Goal: Information Seeking & Learning: Learn about a topic

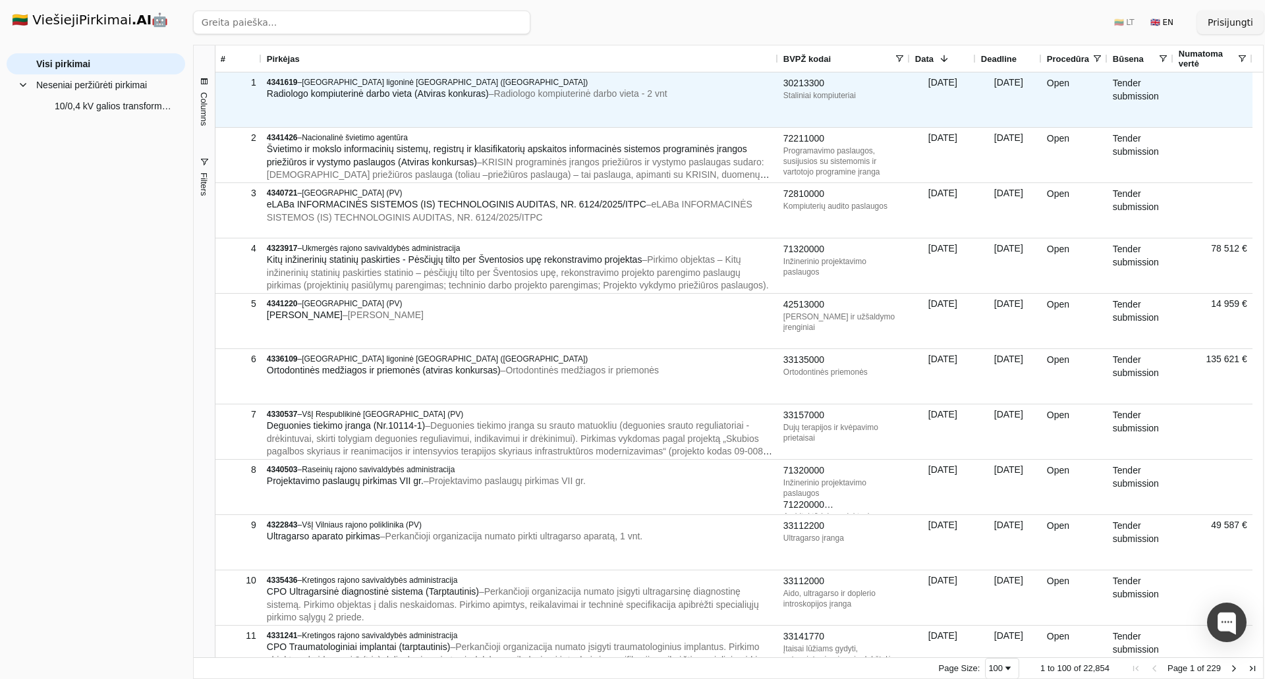
click at [488, 108] on div "4341619 – Lietuvos sveikatos mokslų universiteto ligoninė Kauno klinikos (PV) R…" at bounding box center [519, 99] width 516 height 55
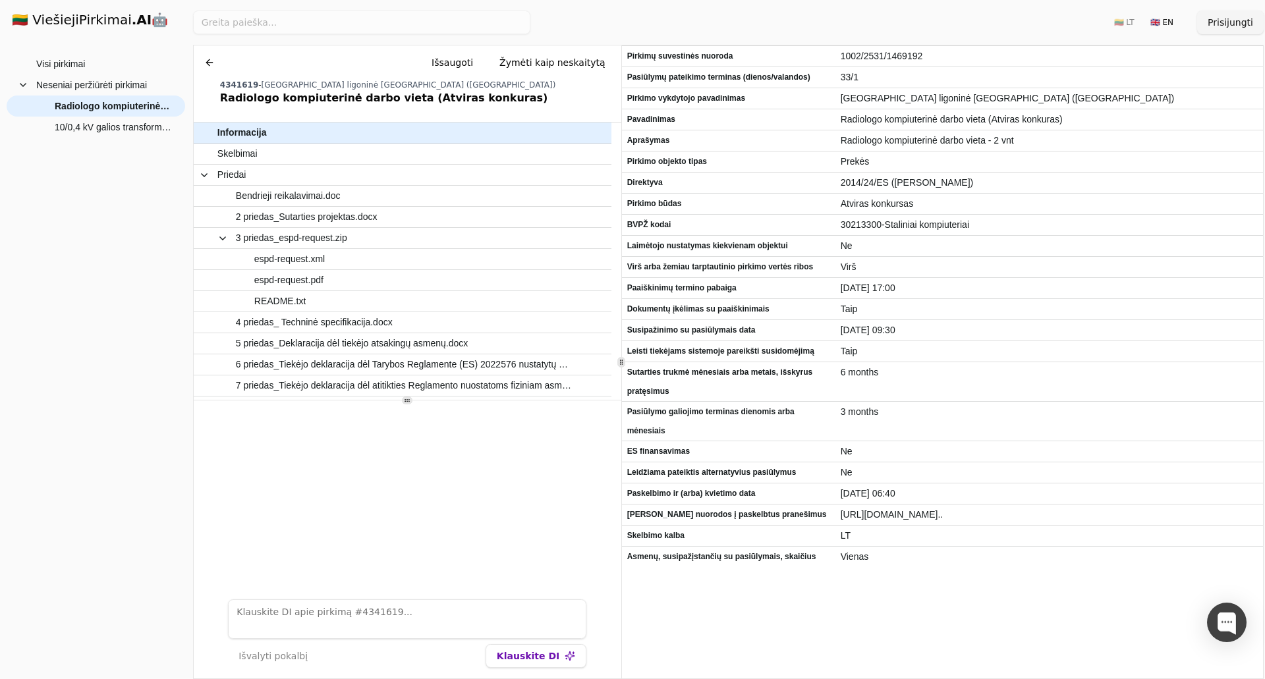
click at [94, 32] on h1 "🇱🇹 ViešiejiPirkimai .AI 🤖" at bounding box center [95, 21] width 189 height 42
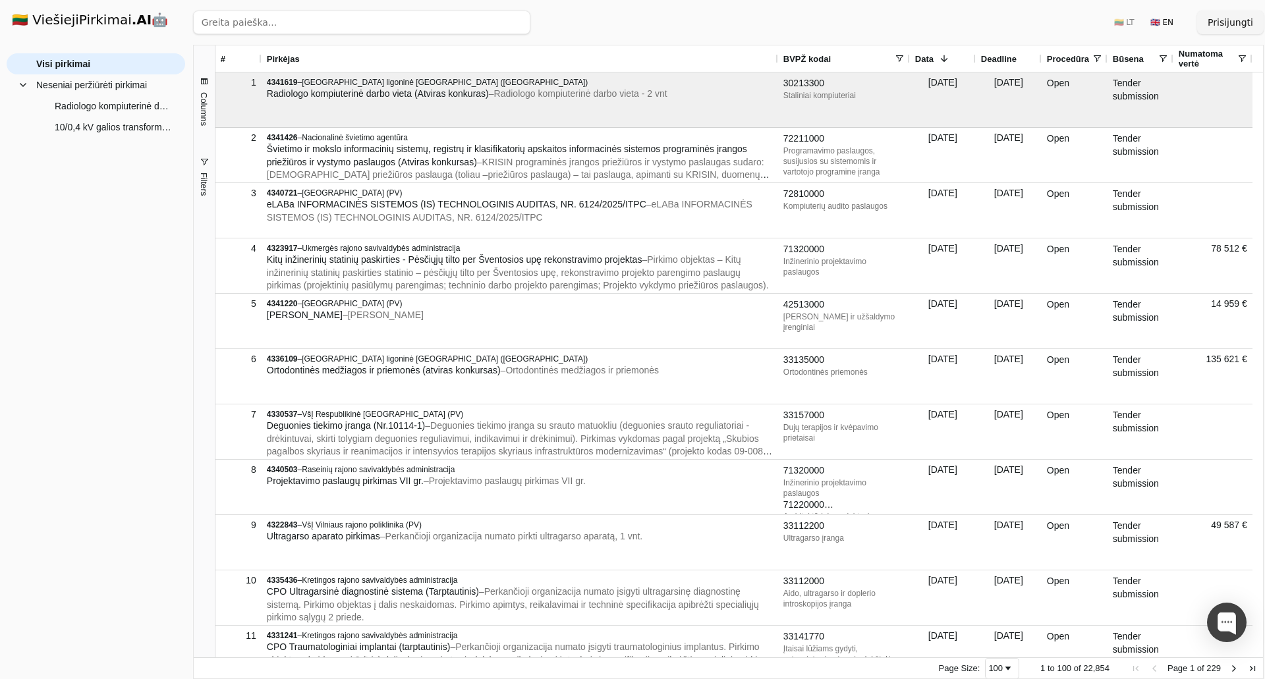
click at [206, 167] on button "Filters" at bounding box center [204, 176] width 21 height 70
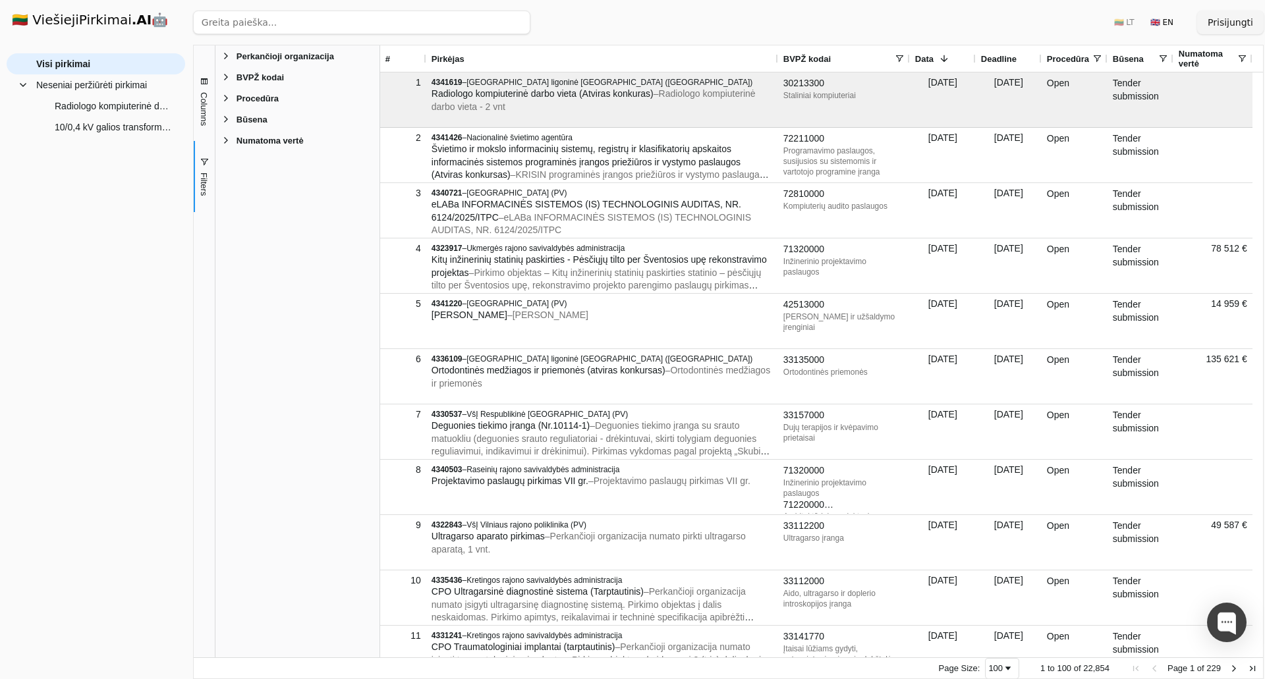
click at [227, 82] on span "Filter List 5 Filters" at bounding box center [226, 77] width 11 height 11
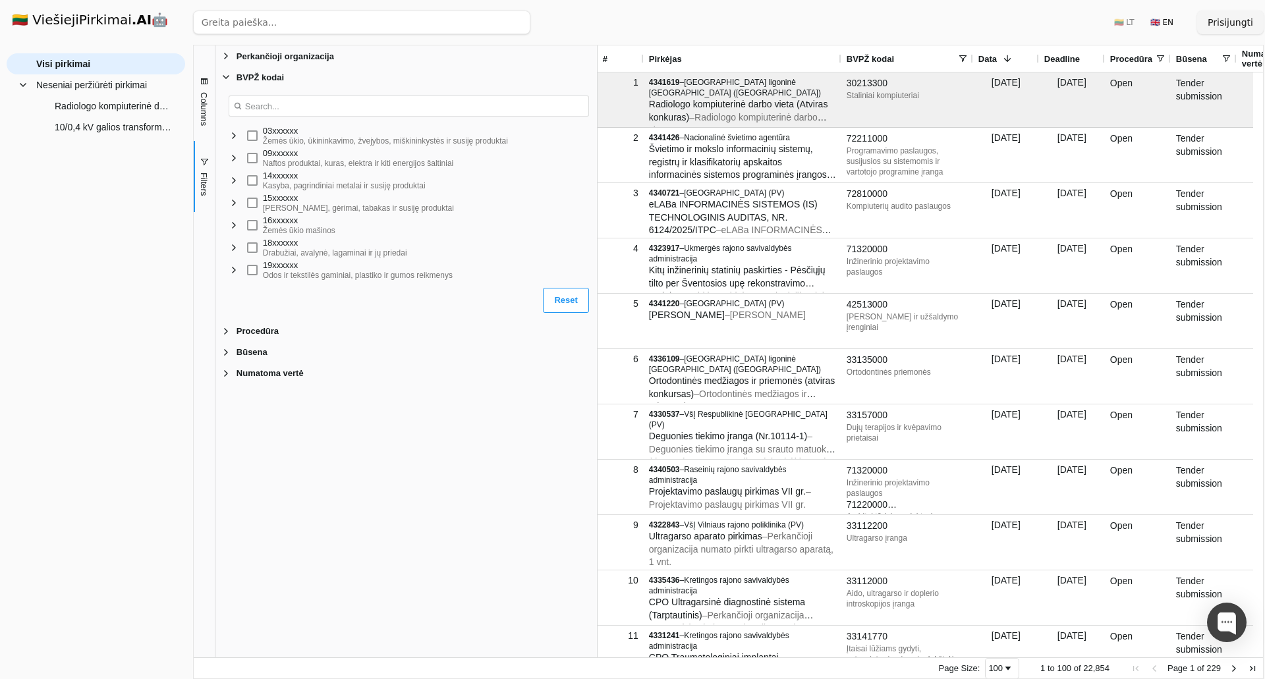
drag, startPoint x: 381, startPoint y: 168, endPoint x: 613, endPoint y: 183, distance: 231.7
click at [599, 183] on div at bounding box center [596, 351] width 3 height 612
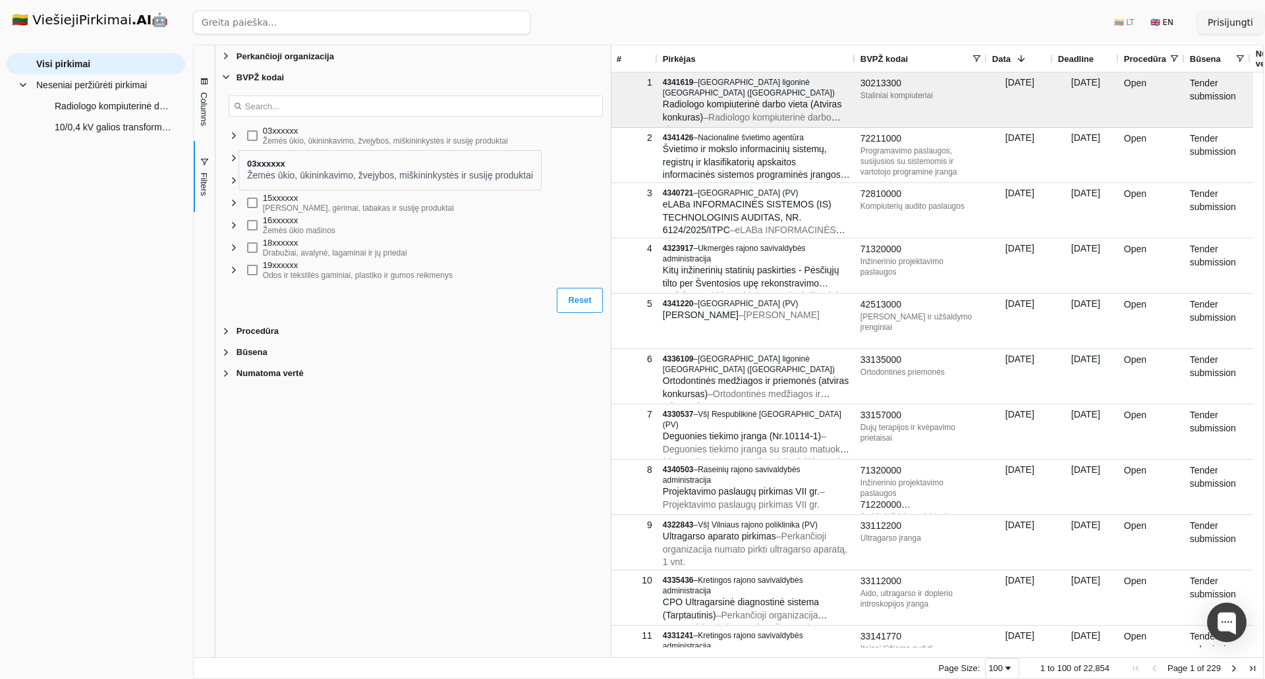
click at [238, 138] on span "Filter List" at bounding box center [234, 135] width 11 height 11
click at [975, 60] on span at bounding box center [976, 58] width 11 height 11
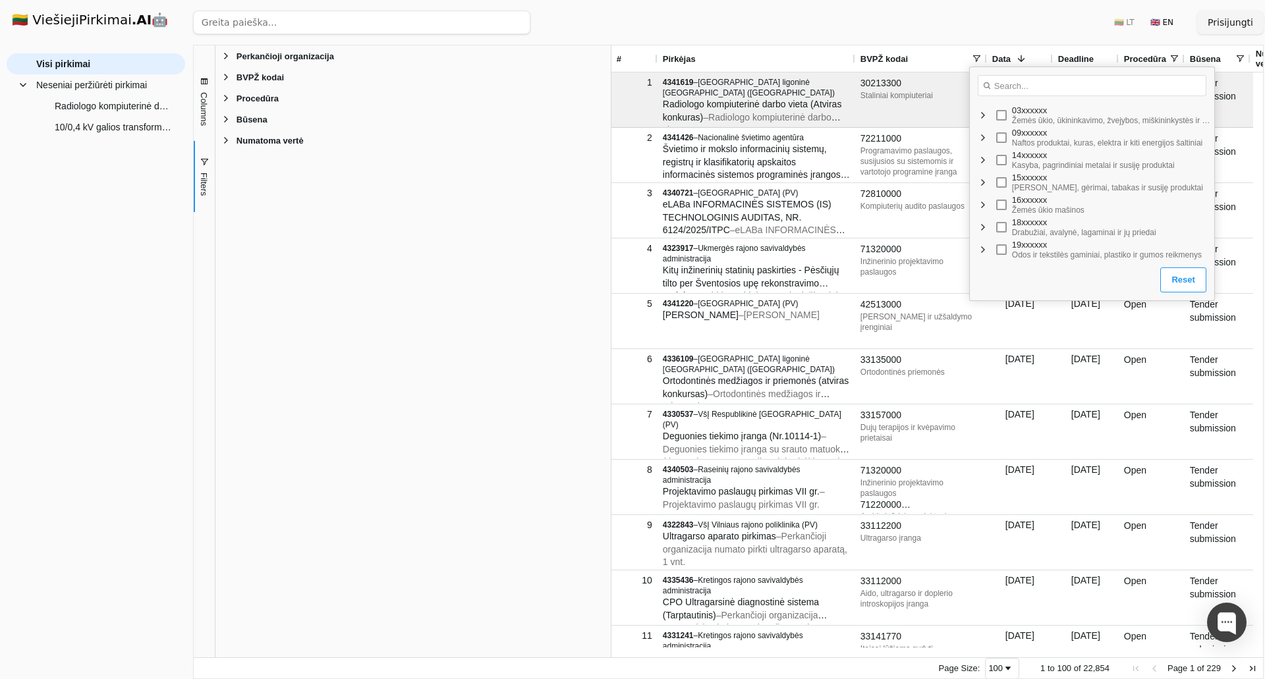
drag, startPoint x: 1101, startPoint y: 167, endPoint x: 1215, endPoint y: 173, distance: 114.1
click at [1215, 173] on div "Loading... No matches. 03xxxxxx Žemės ūkio, ūkininkavimo, žvejybos, miškininkys…" at bounding box center [1092, 184] width 246 height 234
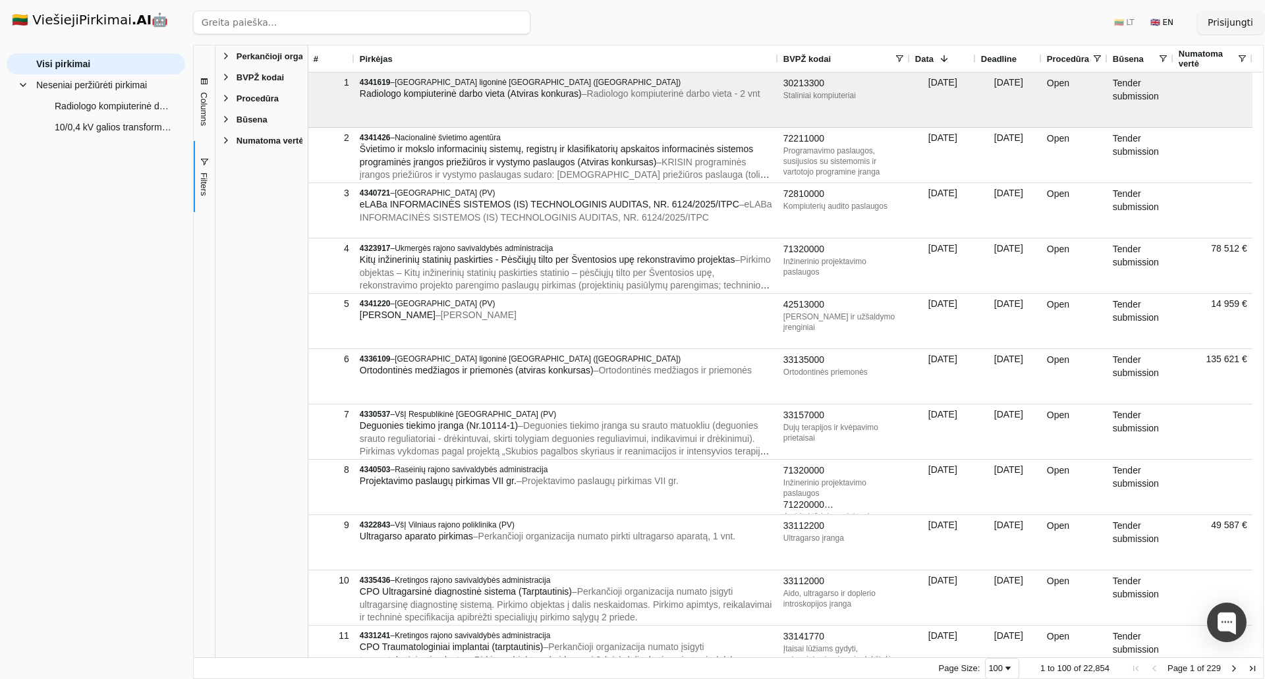
drag, startPoint x: 611, startPoint y: 342, endPoint x: 568, endPoint y: 260, distance: 91.9
click at [306, 335] on div at bounding box center [307, 351] width 3 height 612
click at [902, 58] on span at bounding box center [899, 58] width 11 height 11
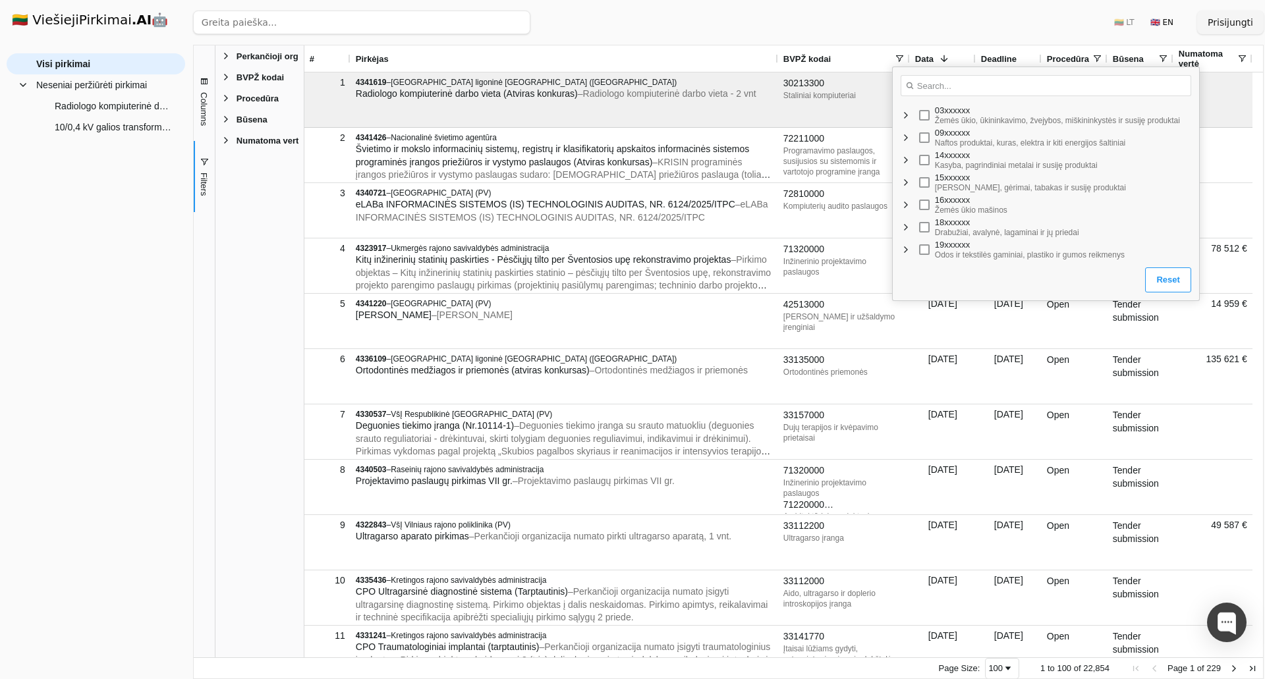
drag, startPoint x: 1137, startPoint y: 186, endPoint x: 1199, endPoint y: 190, distance: 62.0
click at [1199, 190] on div "Loading... No matches. 03xxxxxx Žemės ūkio, ūkininkavimo, žvejybos, miškininkys…" at bounding box center [1046, 184] width 308 height 234
click at [908, 115] on span "Filter List" at bounding box center [905, 115] width 11 height 11
click at [925, 176] on div "09xxxxxx Naftos produktai, kuras, elektra ir kiti energijos šaltiniai" at bounding box center [1059, 184] width 280 height 22
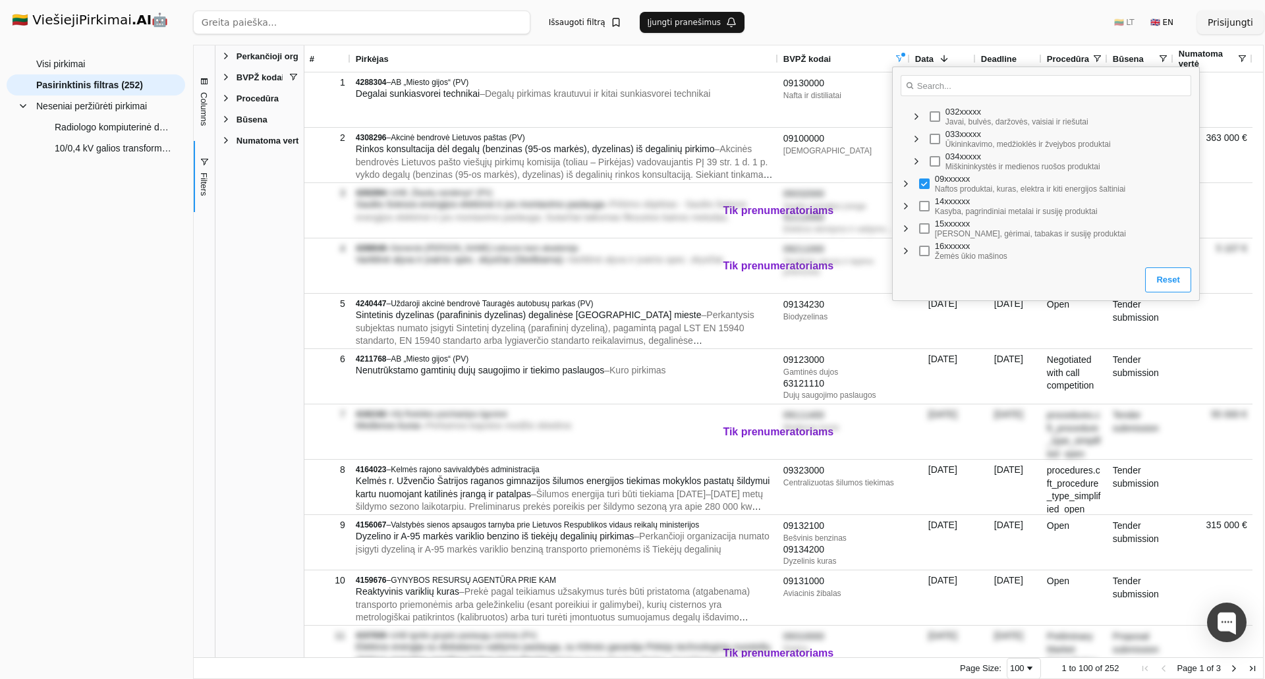
click at [902, 183] on span "Filter List" at bounding box center [905, 183] width 11 height 11
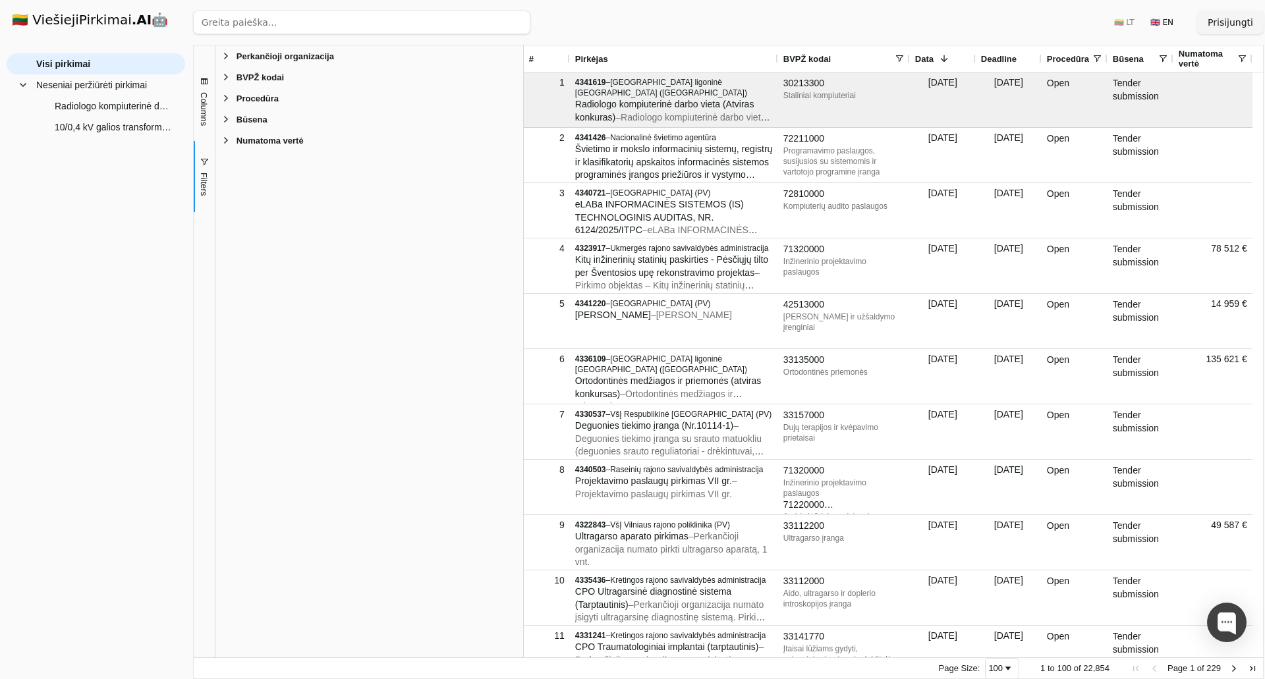
drag, startPoint x: 304, startPoint y: 193, endPoint x: 520, endPoint y: 193, distance: 216.0
click at [522, 194] on div at bounding box center [523, 351] width 3 height 612
click at [230, 81] on span "Filter List 5 Filters" at bounding box center [226, 77] width 11 height 11
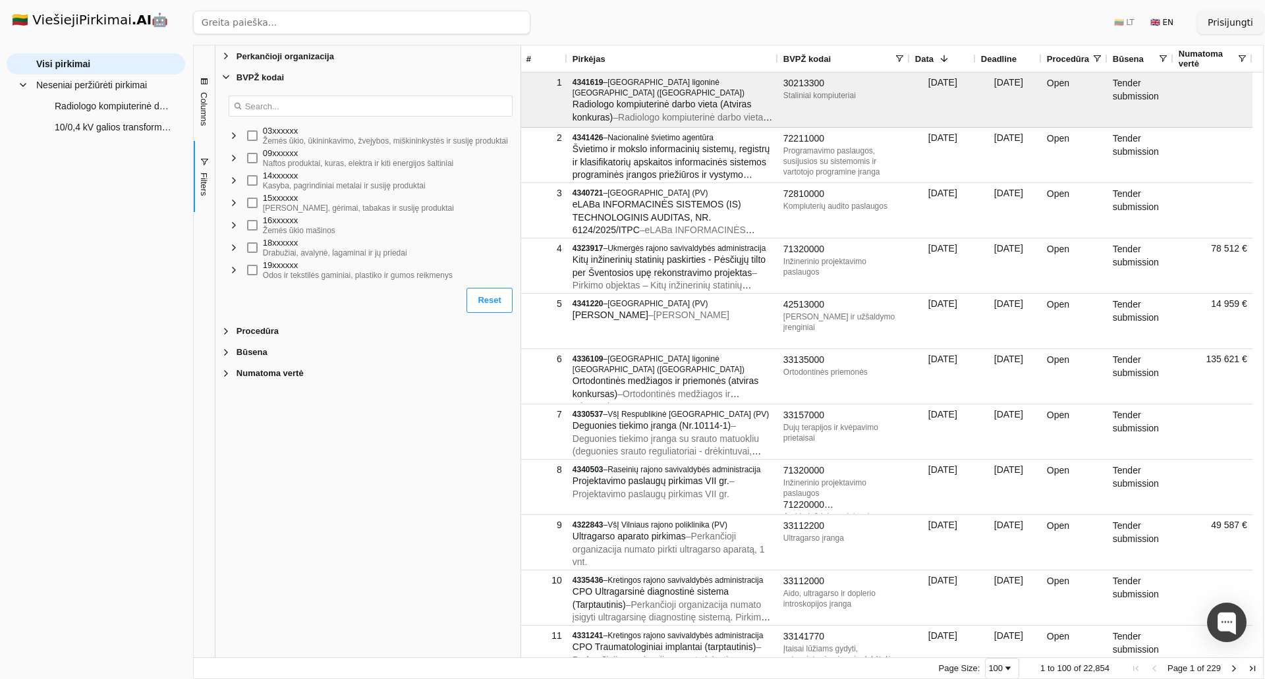
click at [227, 81] on span "Filter List 5 Filters" at bounding box center [226, 77] width 11 height 11
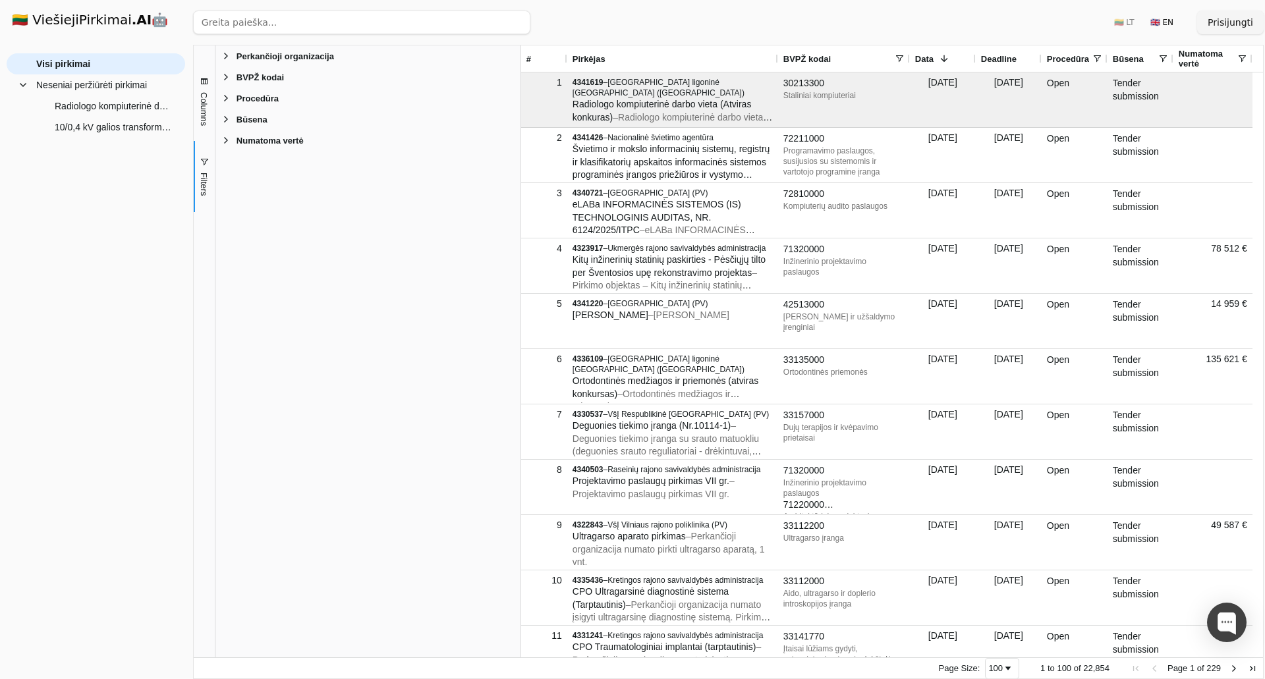
click at [230, 103] on span "Filter List 5 Filters" at bounding box center [226, 98] width 11 height 11
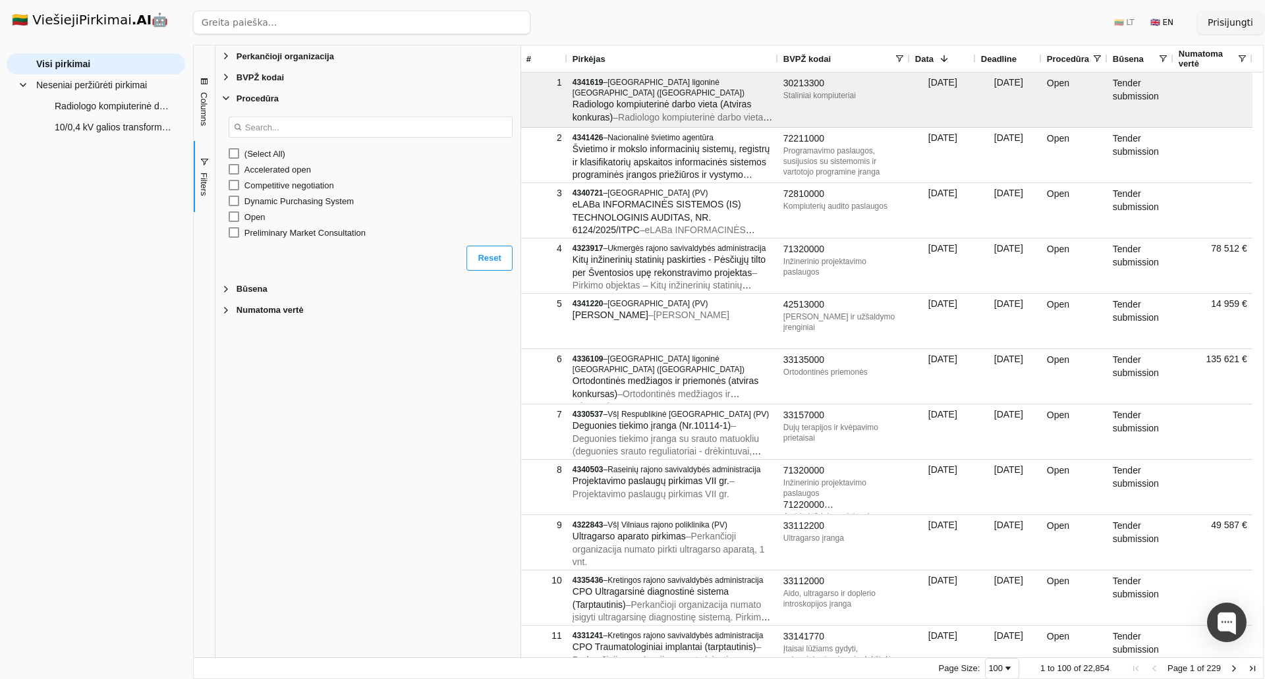
click at [231, 292] on span "Filter List 5 Filters" at bounding box center [226, 289] width 11 height 11
click at [227, 80] on span "Filter List 5 Filters" at bounding box center [226, 77] width 11 height 11
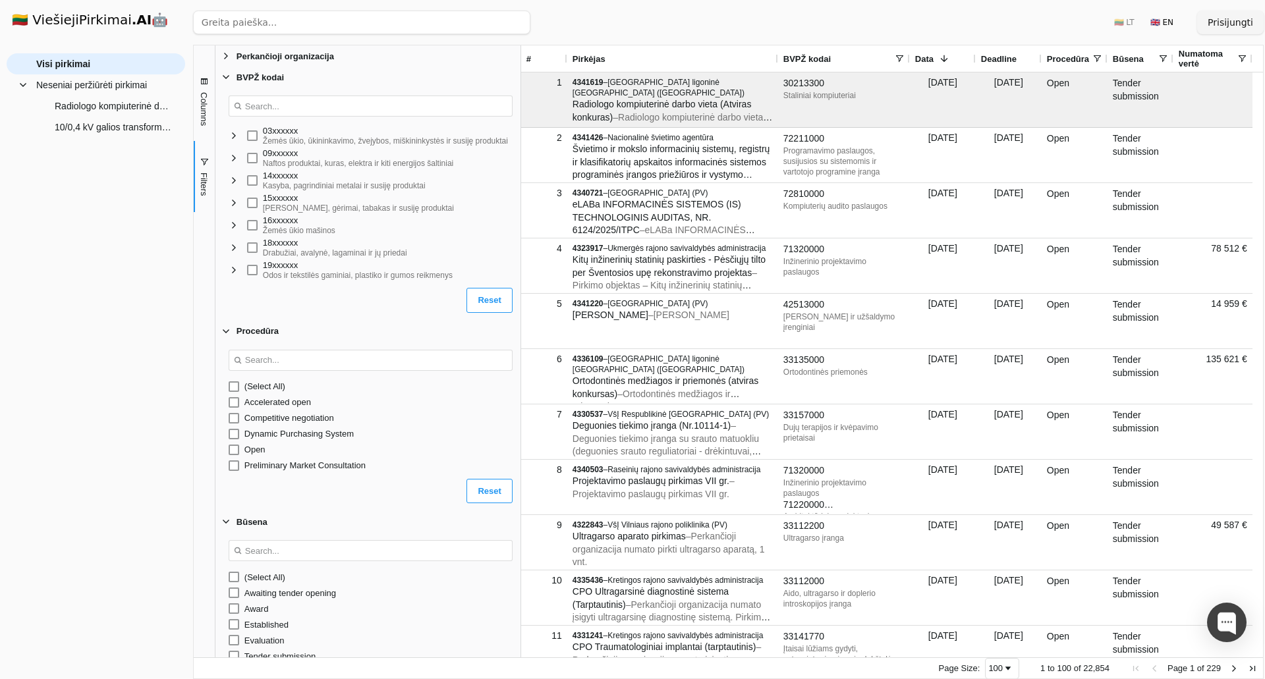
click at [232, 161] on span "Filter List" at bounding box center [234, 158] width 11 height 11
click at [233, 161] on span "Filter List" at bounding box center [234, 158] width 11 height 11
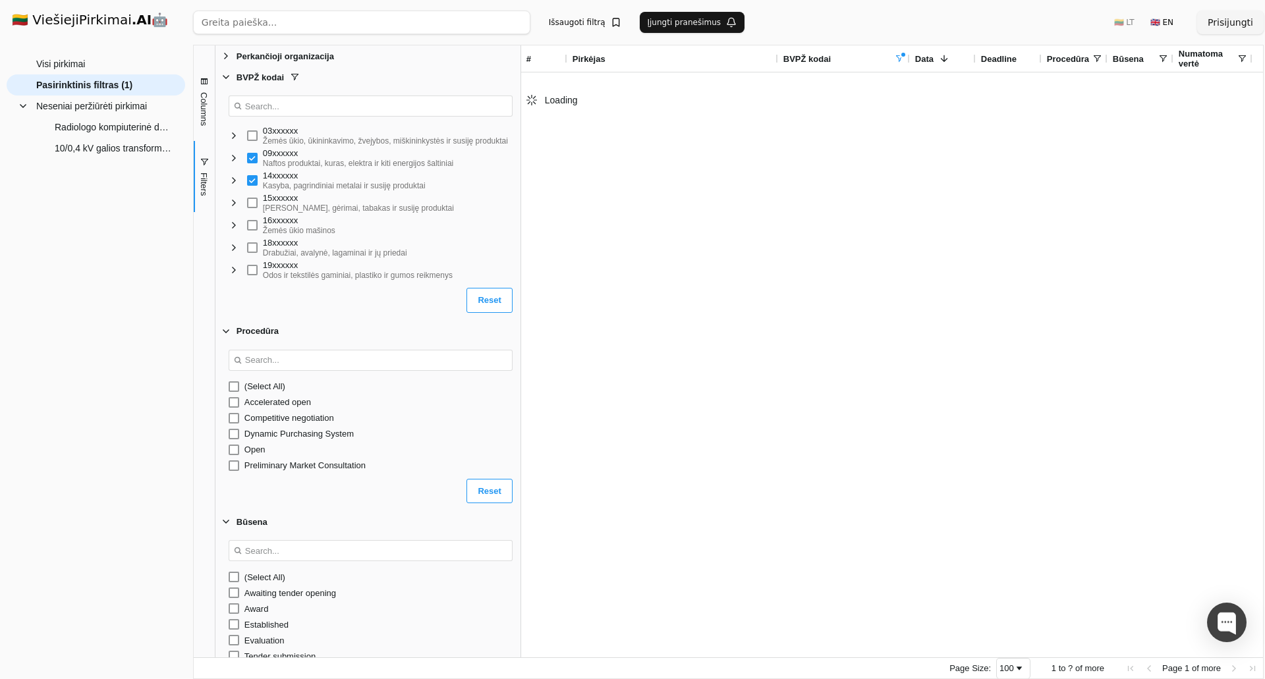
click at [255, 213] on div "15xxxxxx Maistas, gėrimai, tabakas ir susiję produktai" at bounding box center [387, 203] width 280 height 22
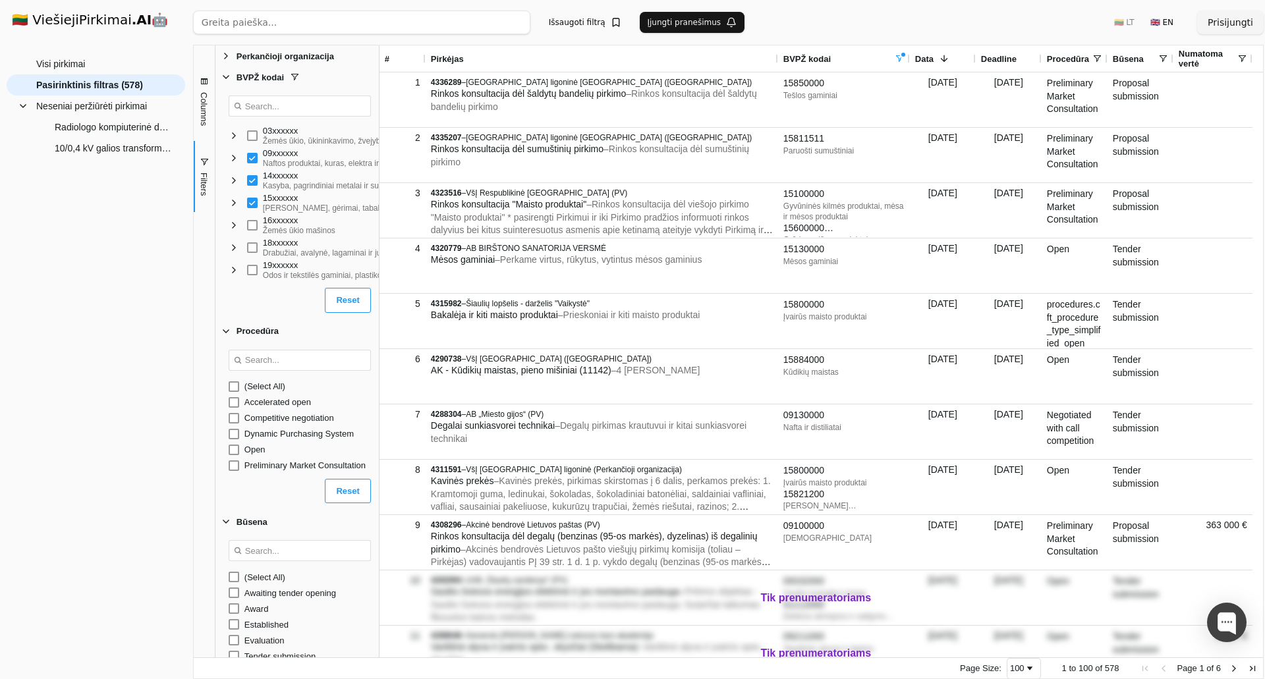
drag, startPoint x: 521, startPoint y: 340, endPoint x: 379, endPoint y: 350, distance: 142.0
click at [379, 350] on div at bounding box center [378, 351] width 3 height 612
click at [236, 208] on span "Filter List" at bounding box center [234, 203] width 11 height 11
click at [244, 207] on span "Filter List" at bounding box center [244, 207] width 11 height 11
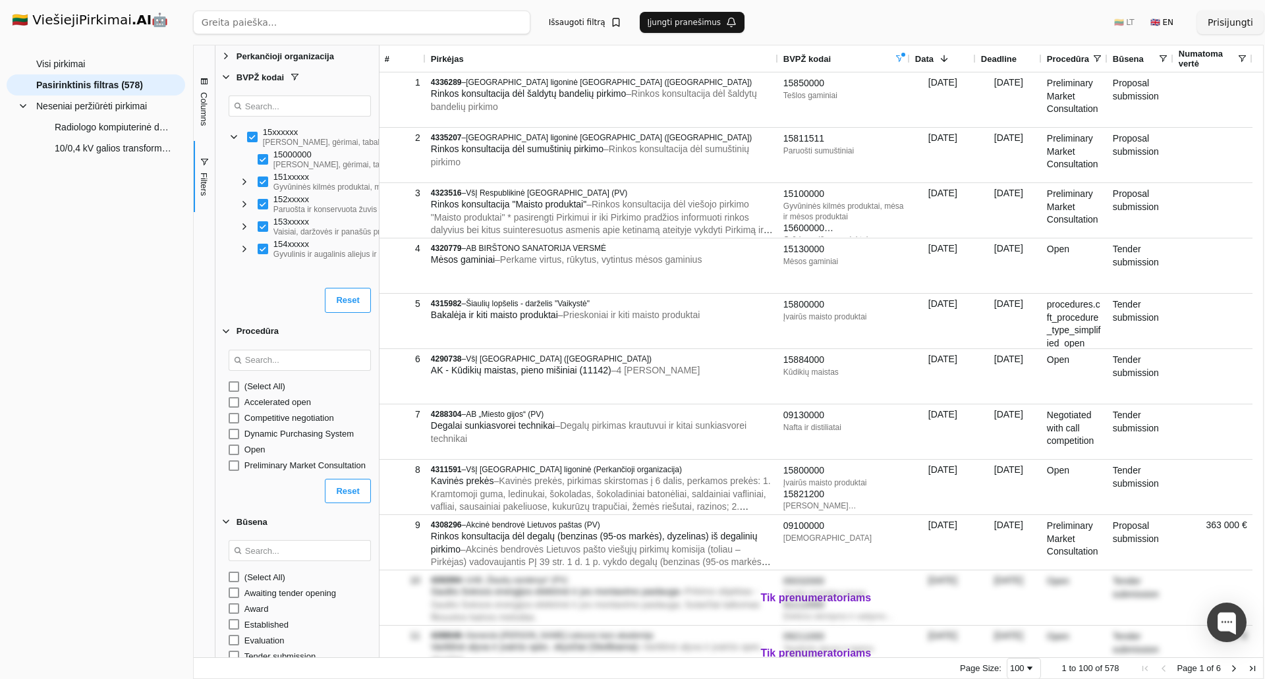
scroll to position [0, 0]
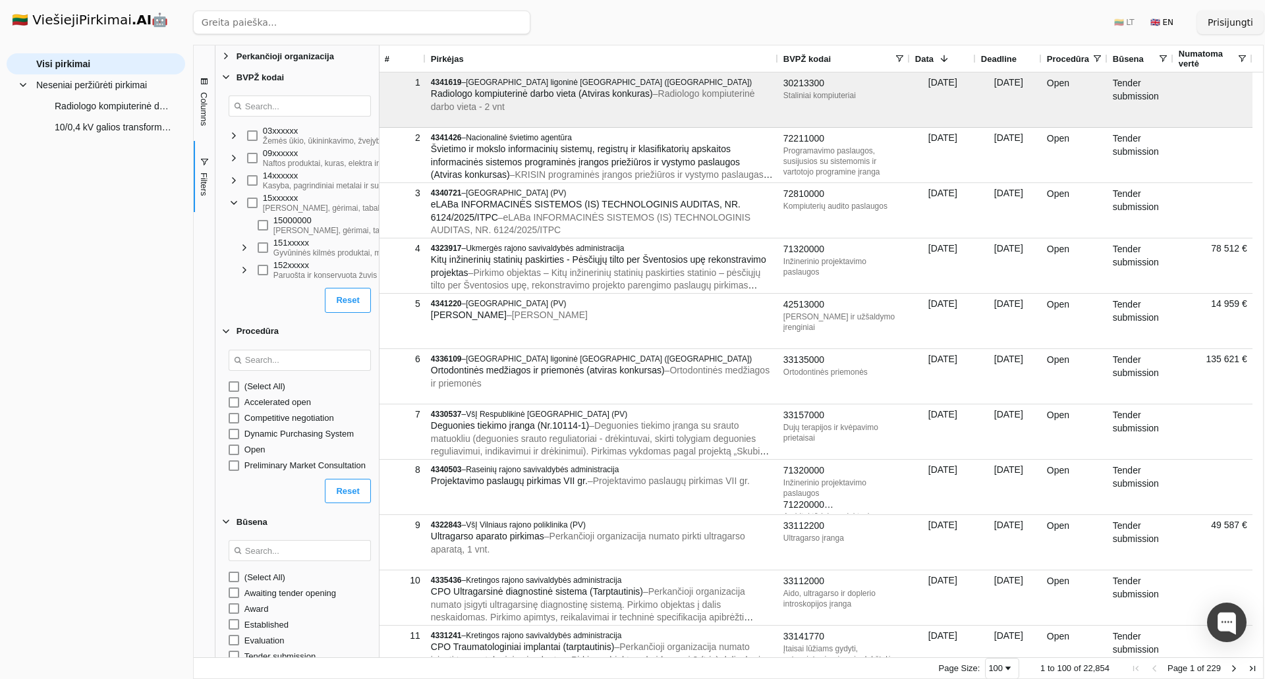
click at [341, 298] on button "Reset" at bounding box center [347, 300] width 45 height 25
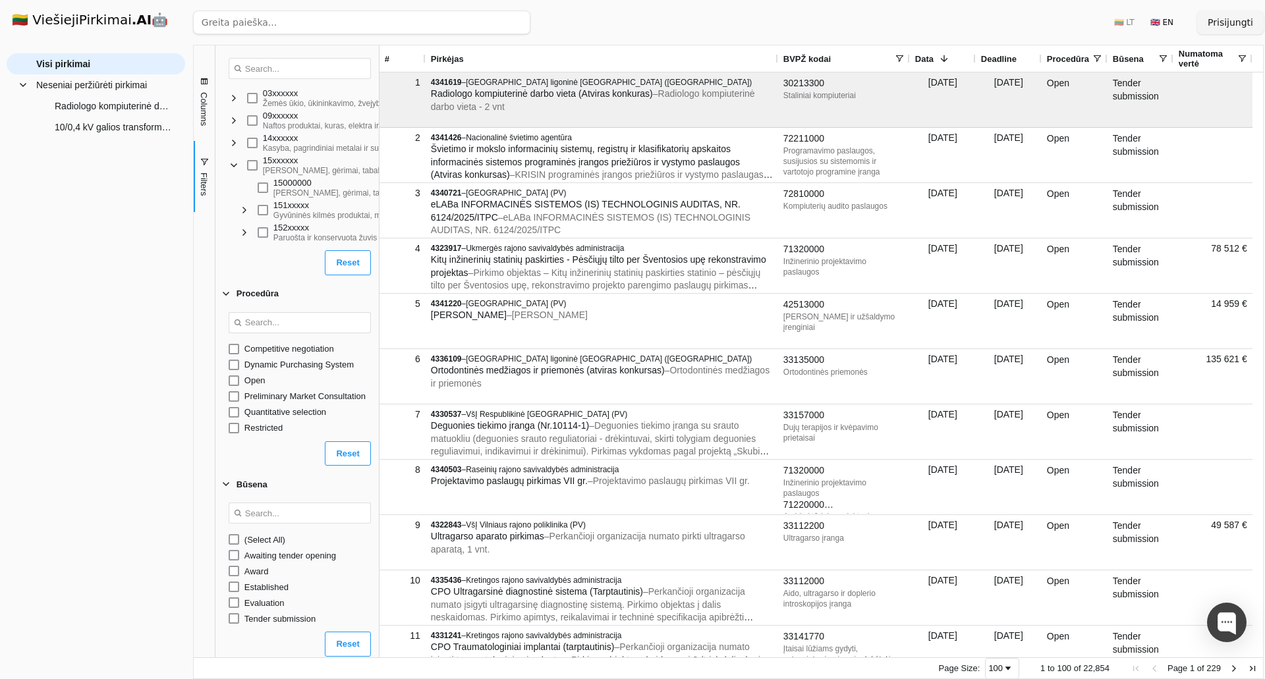
scroll to position [69, 0]
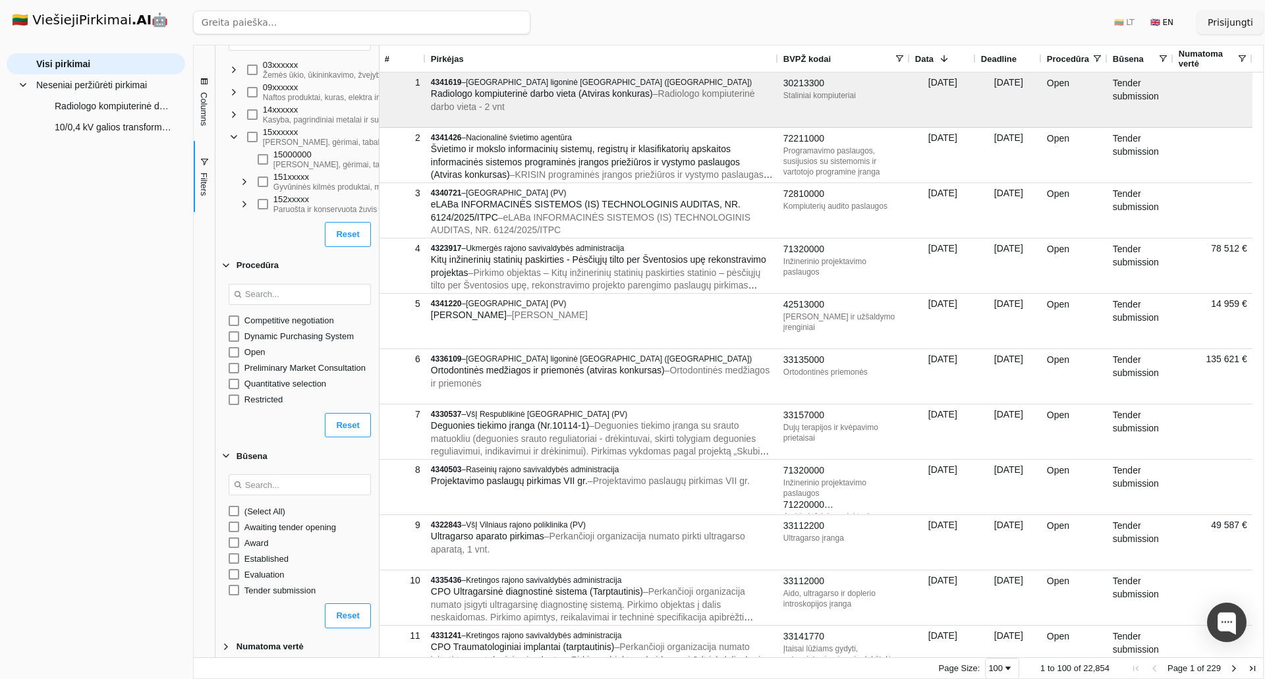
click at [267, 651] on span "Numatoma vertė" at bounding box center [269, 647] width 67 height 10
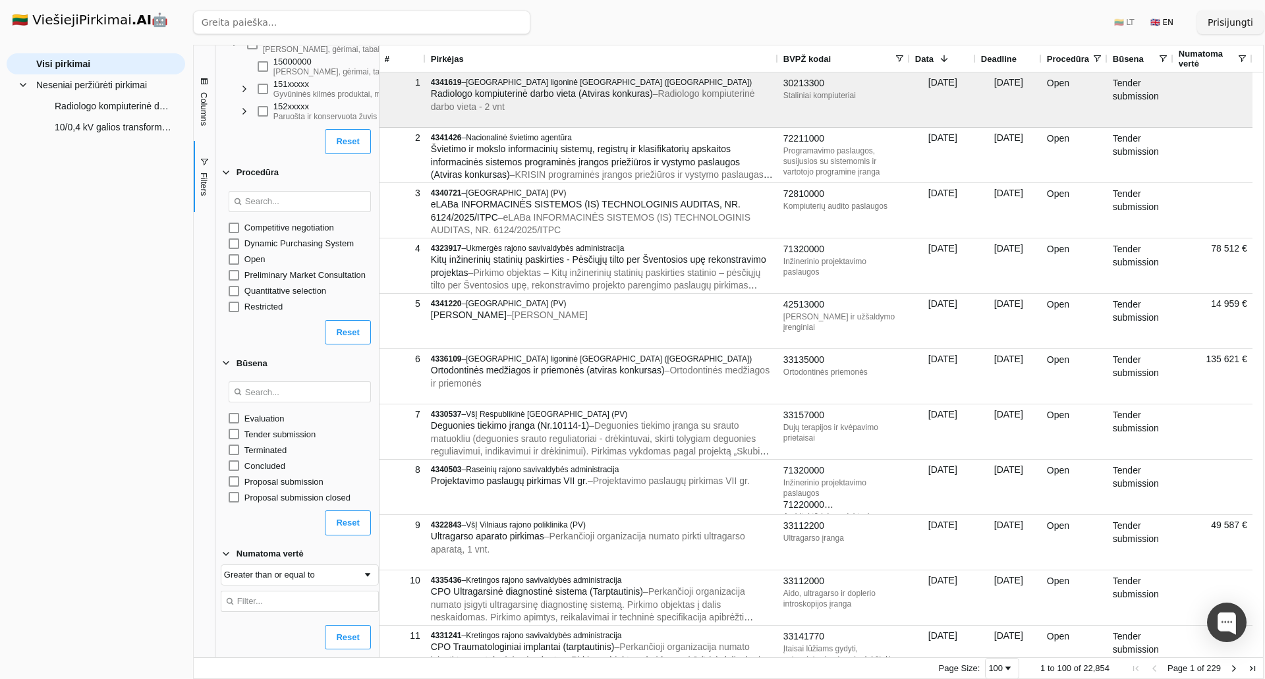
click at [287, 586] on div "Greater than or equal to" at bounding box center [300, 591] width 158 height 55
click at [287, 580] on div "Greater than or equal to" at bounding box center [293, 575] width 138 height 10
click at [287, 579] on div "Greater than or equal to" at bounding box center [293, 575] width 138 height 10
click at [295, 384] on input "Search filter values" at bounding box center [300, 391] width 142 height 21
click at [1220, 627] on div at bounding box center [1227, 623] width 40 height 40
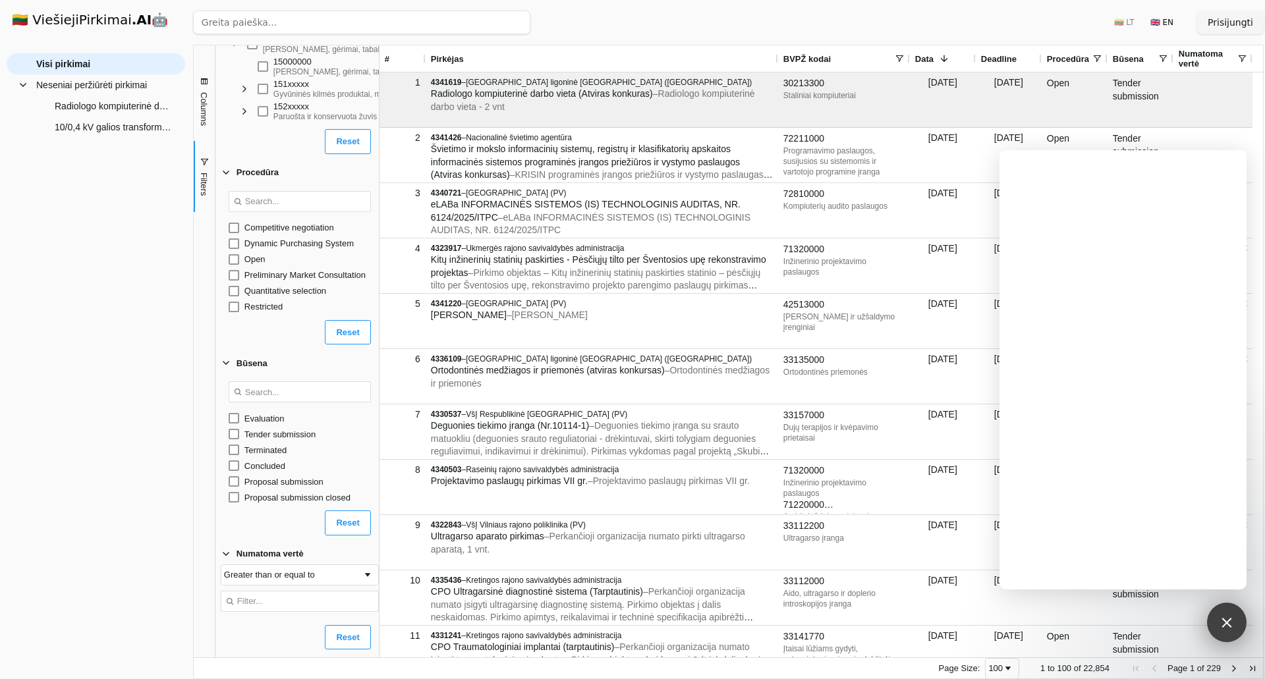
click at [1216, 625] on div at bounding box center [1227, 623] width 40 height 40
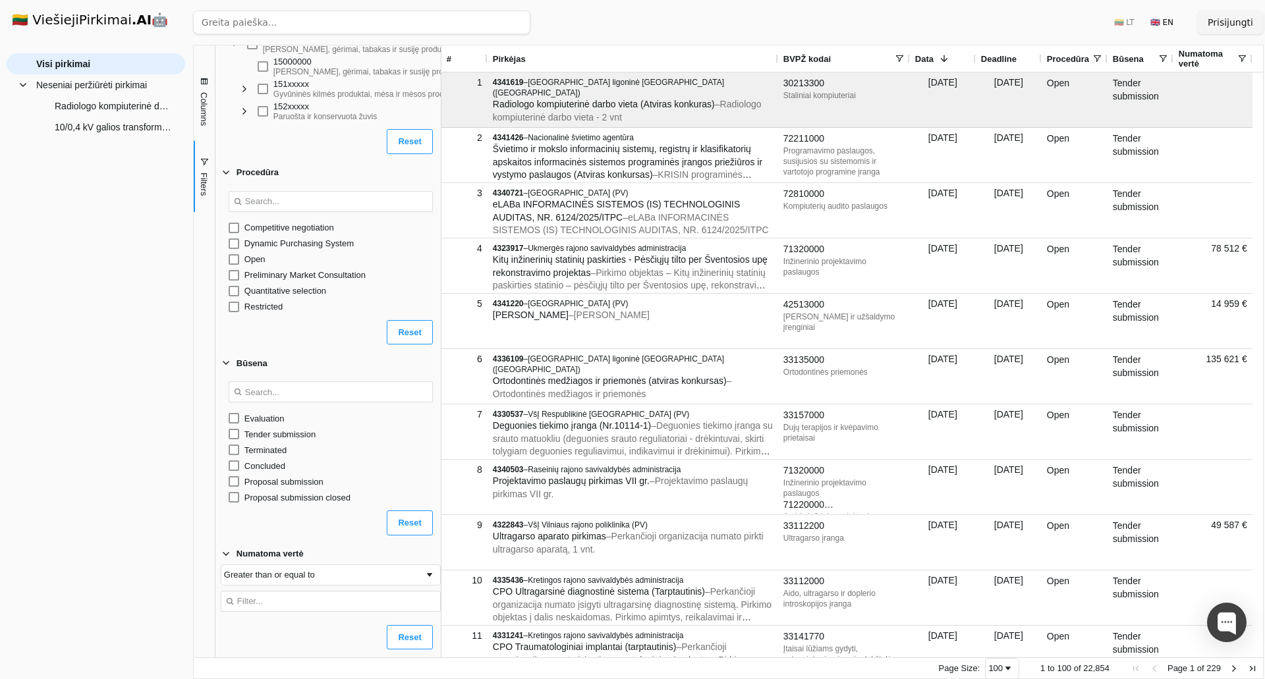
drag, startPoint x: 379, startPoint y: 348, endPoint x: 633, endPoint y: 362, distance: 254.6
click at [443, 362] on div at bounding box center [440, 351] width 3 height 612
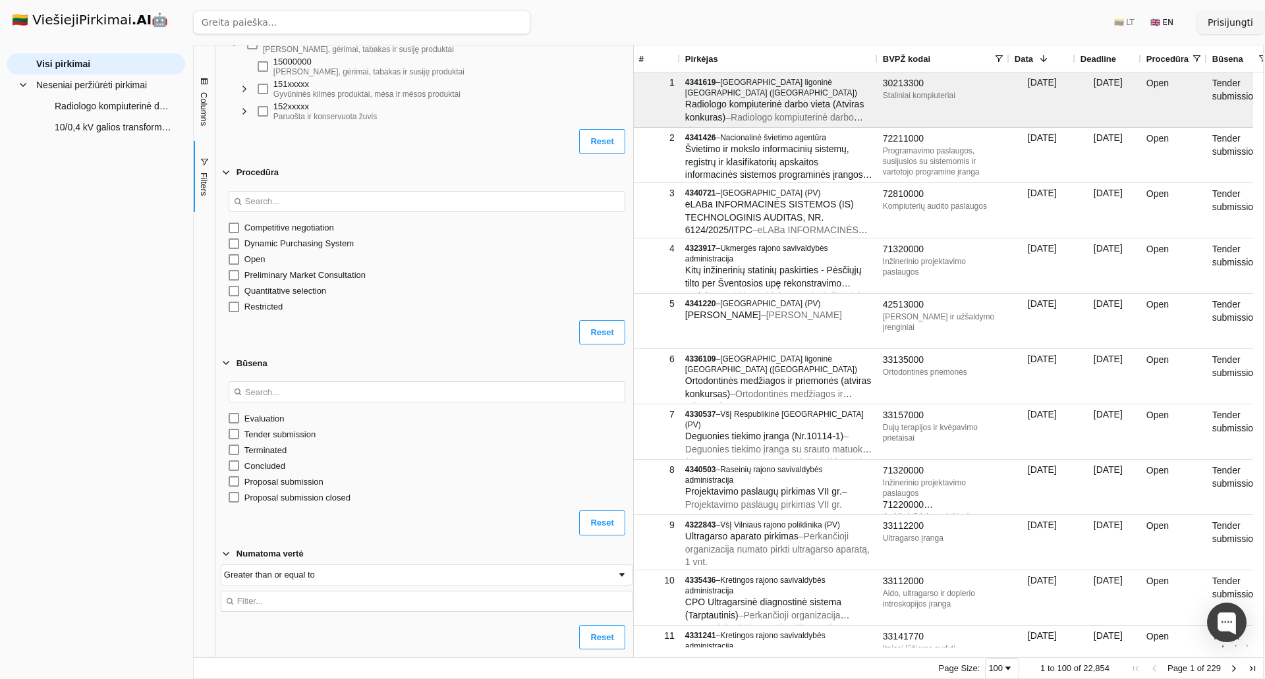
scroll to position [0, 0]
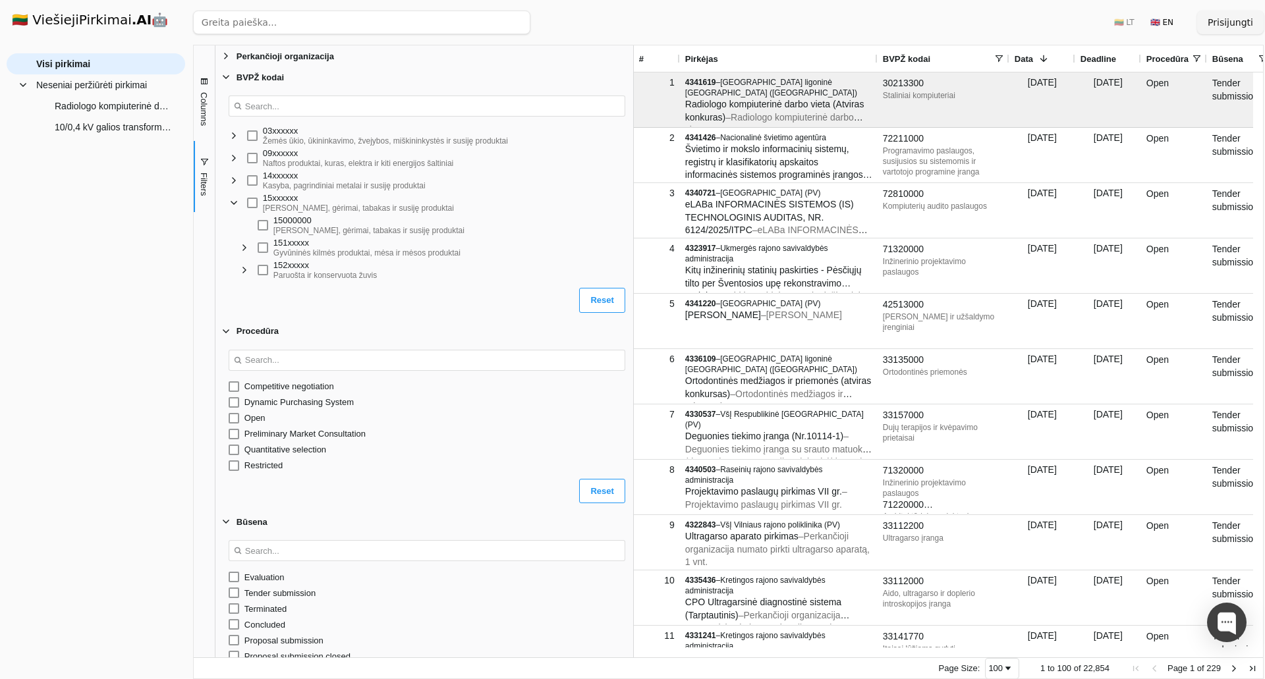
click at [233, 178] on span "Filter List" at bounding box center [234, 180] width 11 height 11
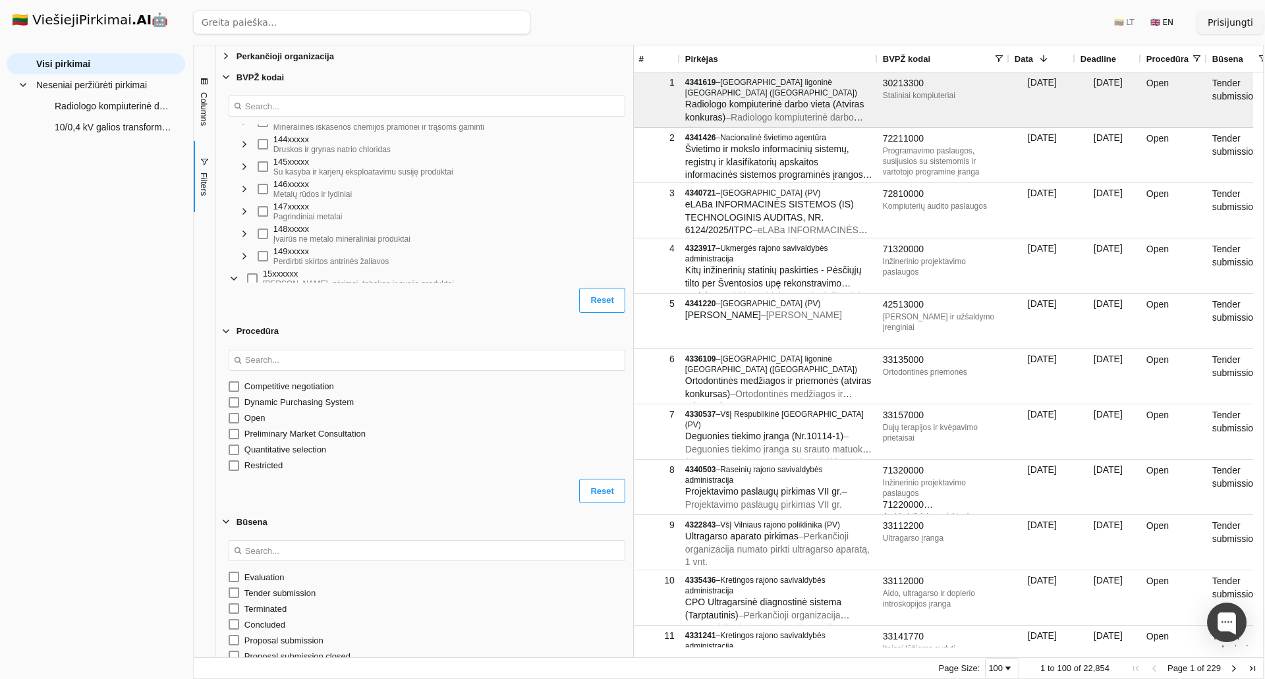
scroll to position [132, 0]
click at [249, 184] on span "Filter List" at bounding box center [244, 183] width 11 height 11
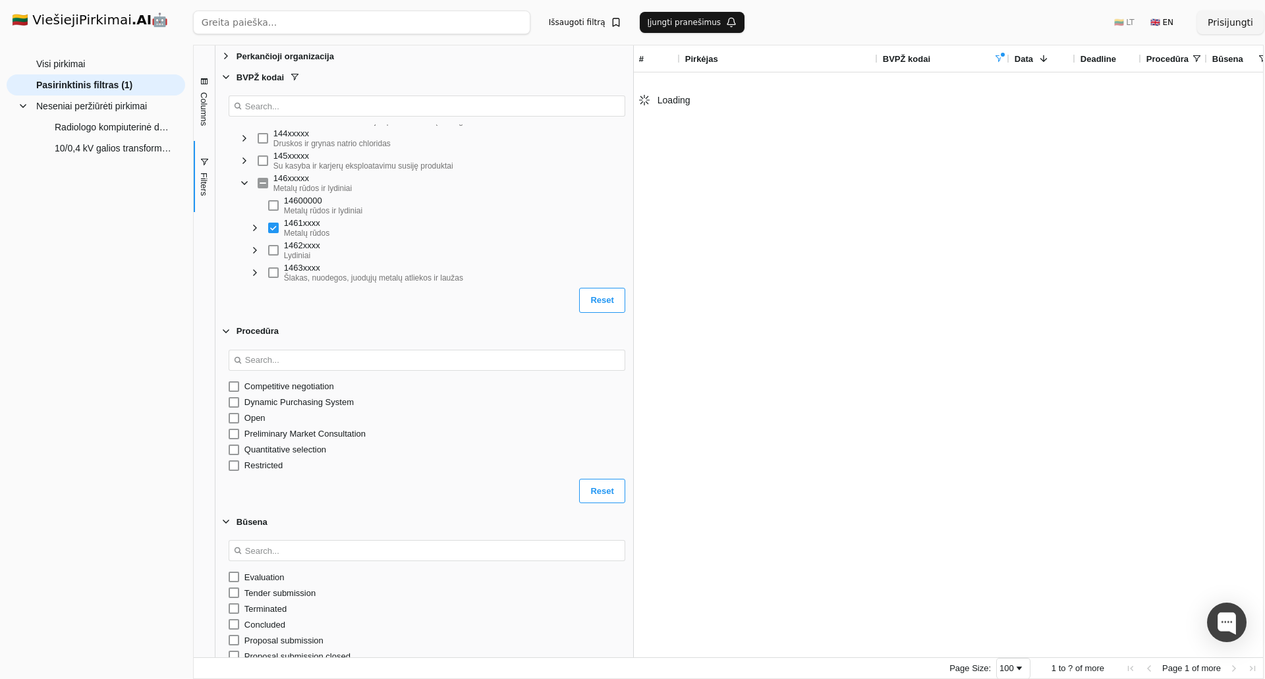
click at [274, 258] on div "1462xxxx Lydiniai" at bounding box center [397, 250] width 259 height 22
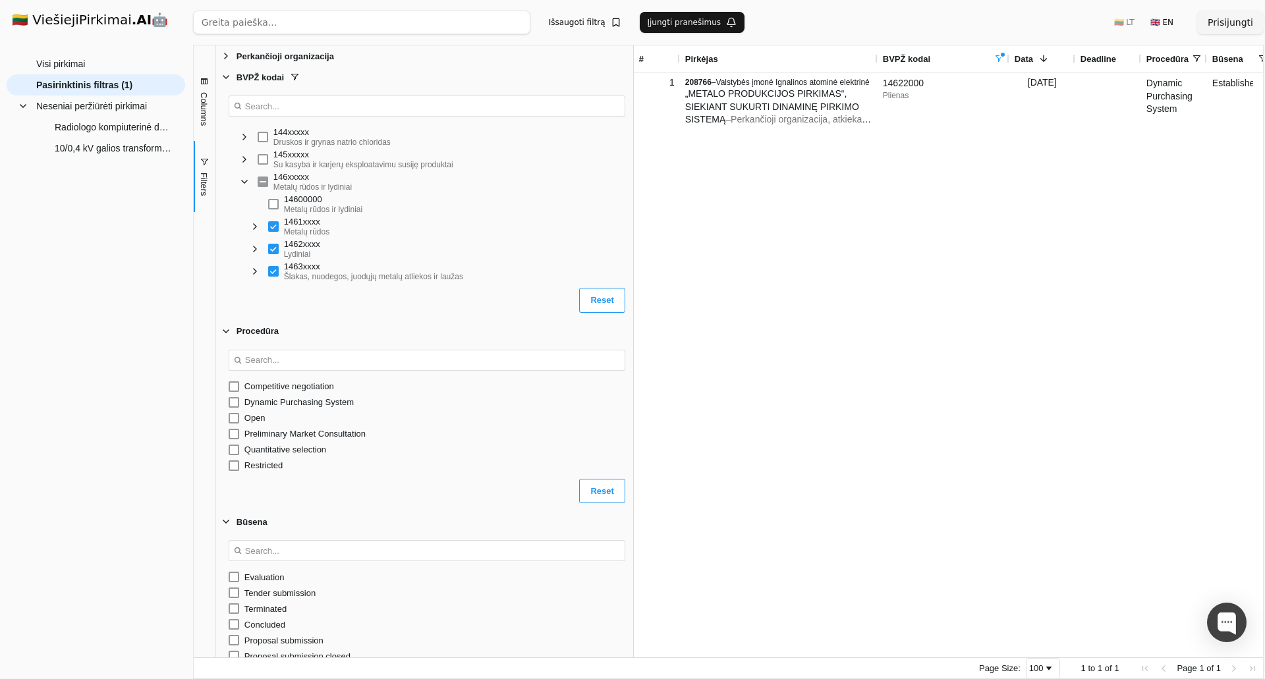
click at [268, 183] on div "Filter List" at bounding box center [263, 182] width 11 height 11
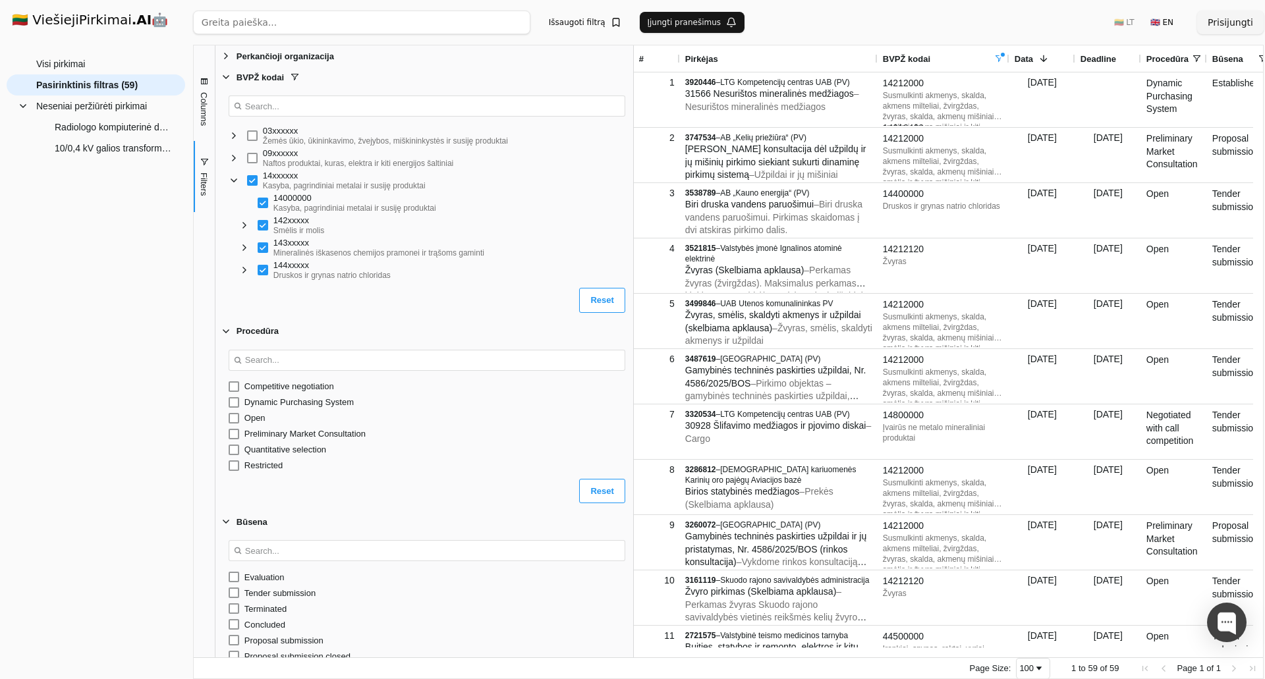
click at [1001, 59] on span at bounding box center [998, 58] width 11 height 11
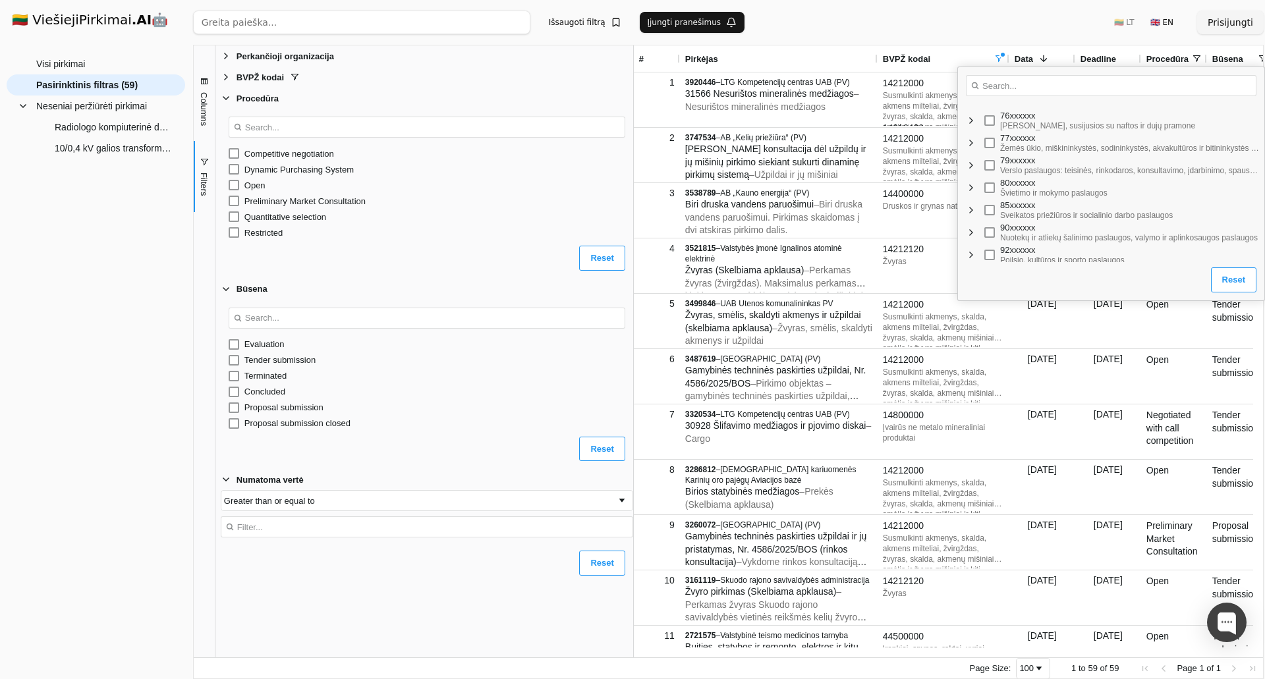
scroll to position [850, 0]
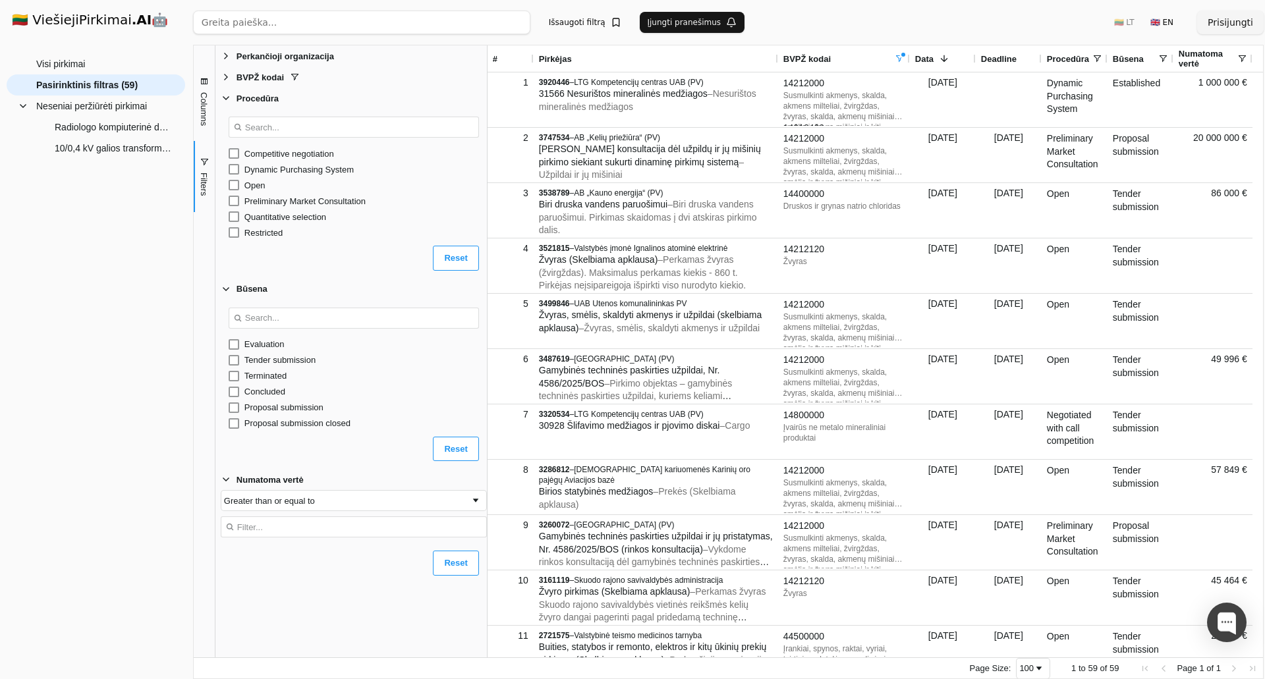
drag, startPoint x: 634, startPoint y: 491, endPoint x: 487, endPoint y: 489, distance: 146.2
click at [487, 489] on div at bounding box center [486, 351] width 3 height 612
click at [208, 98] on span "Columns" at bounding box center [204, 109] width 10 height 34
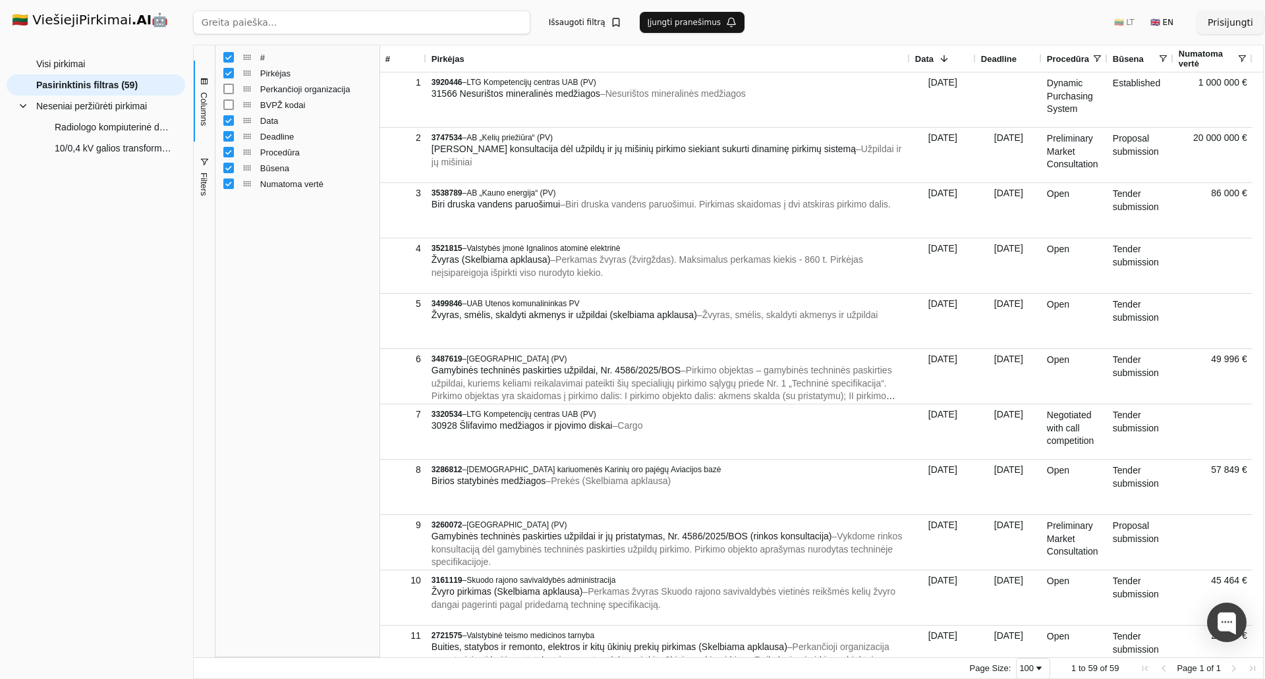
click at [203, 166] on span "button" at bounding box center [204, 162] width 11 height 11
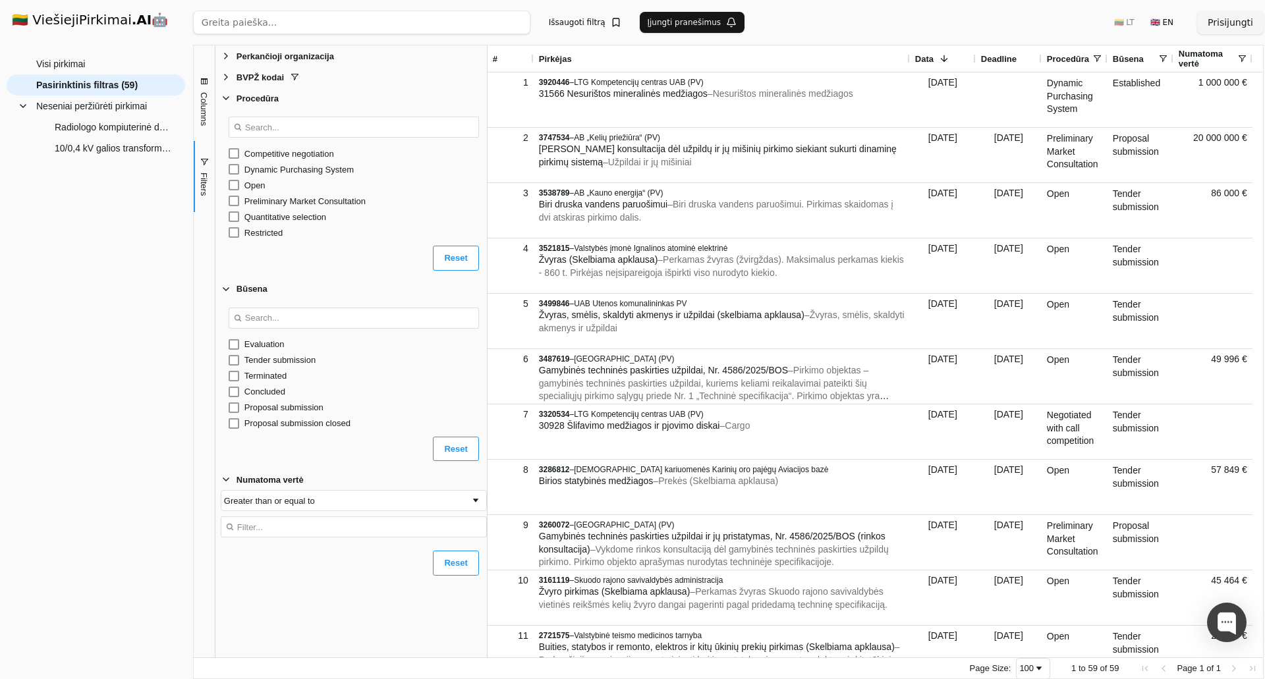
click at [289, 80] on span "Filter List 5 Filters" at bounding box center [294, 77] width 11 height 11
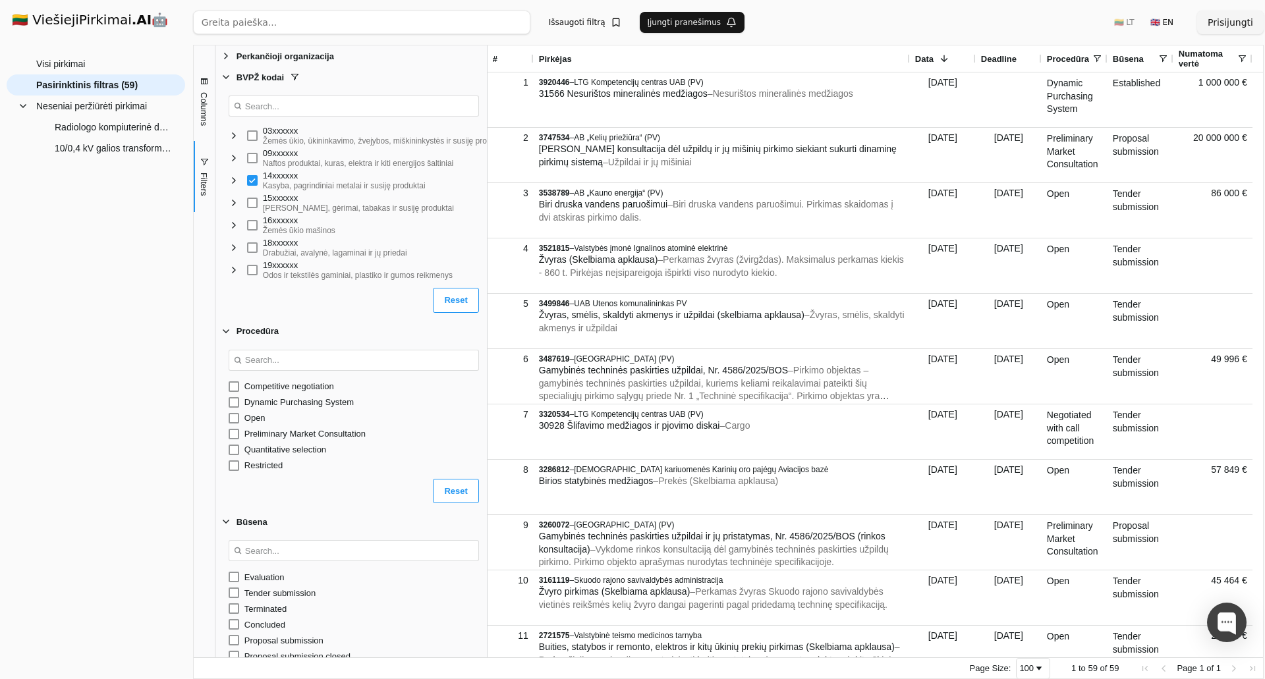
click at [202, 103] on span "Columns" at bounding box center [204, 109] width 10 height 34
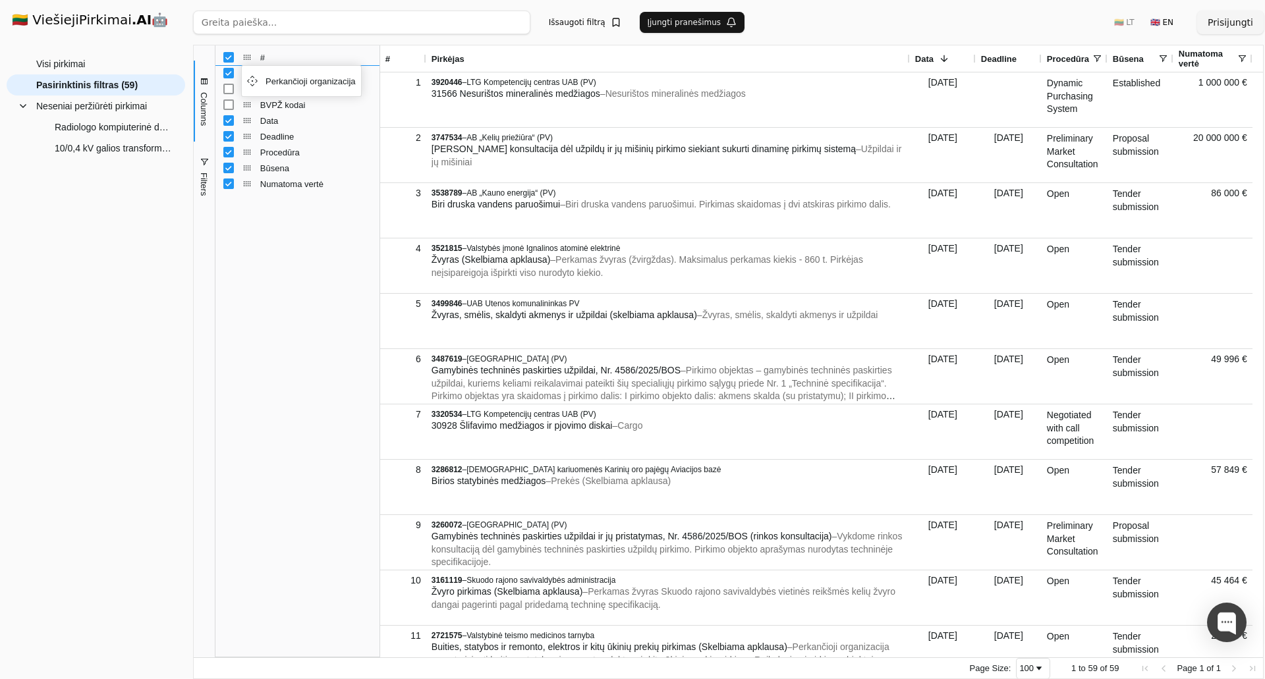
drag, startPoint x: 247, startPoint y: 93, endPoint x: 248, endPoint y: 69, distance: 23.7
drag, startPoint x: 244, startPoint y: 76, endPoint x: 244, endPoint y: 97, distance: 21.1
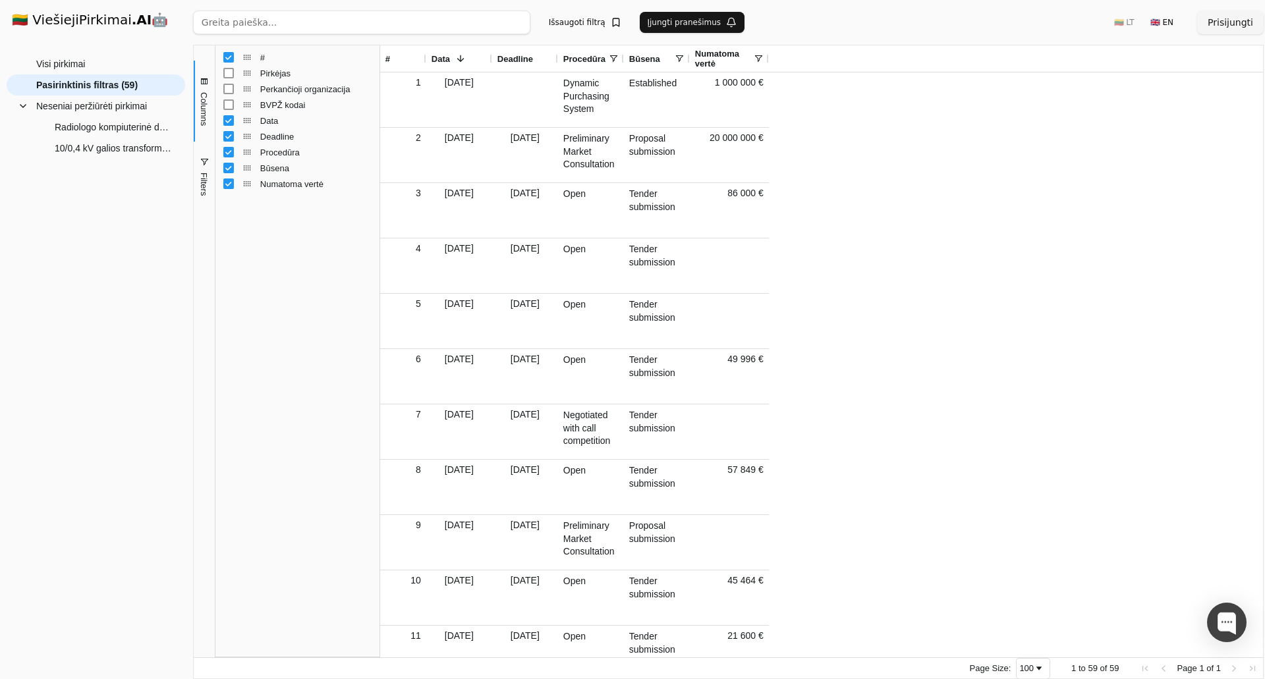
click at [230, 99] on div "BVPŽ kodai" at bounding box center [297, 105] width 148 height 16
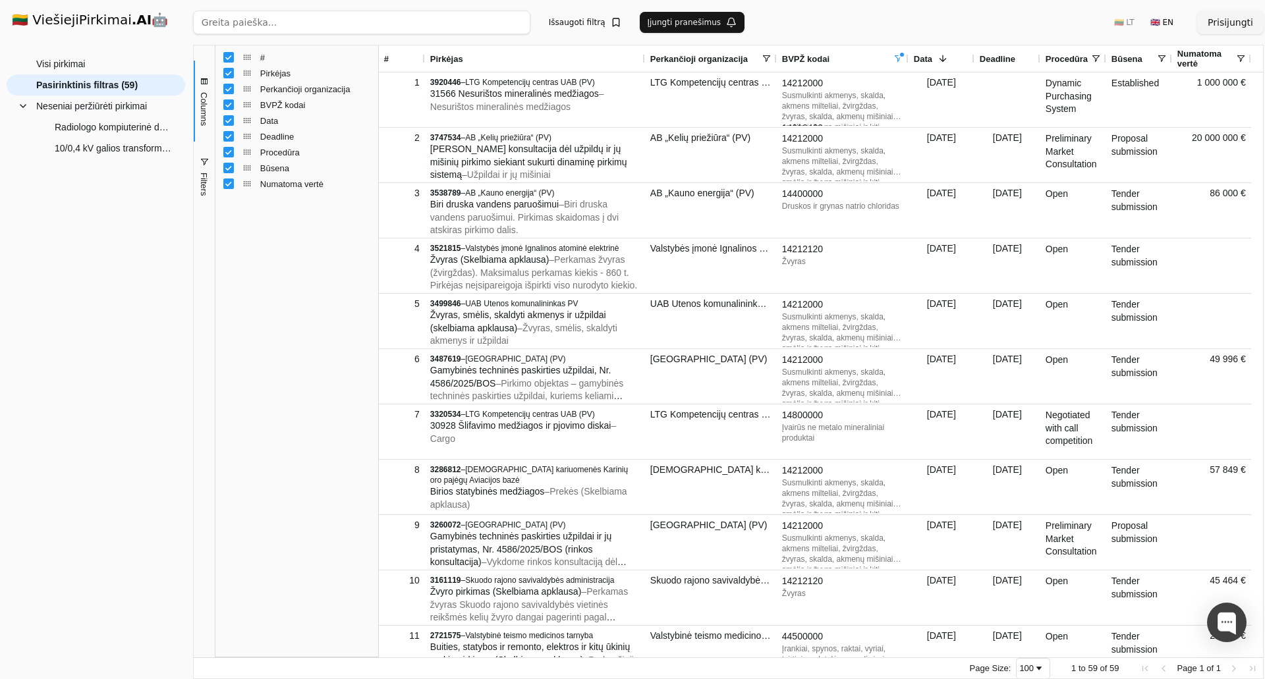
drag, startPoint x: 379, startPoint y: 387, endPoint x: 350, endPoint y: 387, distance: 29.0
click at [377, 387] on div at bounding box center [378, 351] width 3 height 612
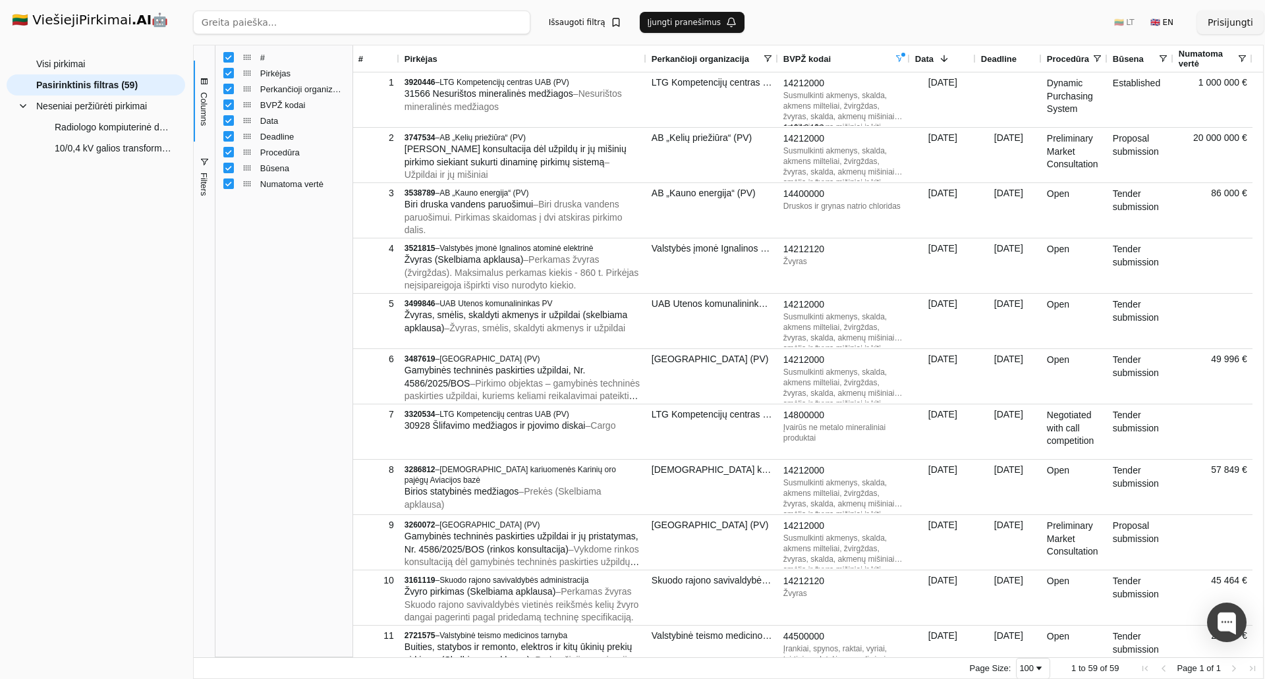
click at [188, 354] on div "🇱🇹 ViešiejiPirkimai .AI 🤖 Prisijungti Group Visi pirkimai Neseniai peržiūrėti p…" at bounding box center [632, 339] width 1265 height 679
click at [148, 356] on div "🇱🇹 ViešiejiPirkimai .AI 🤖 Prisijungti Group Visi pirkimai Neseniai peržiūrėti p…" at bounding box center [632, 339] width 1265 height 679
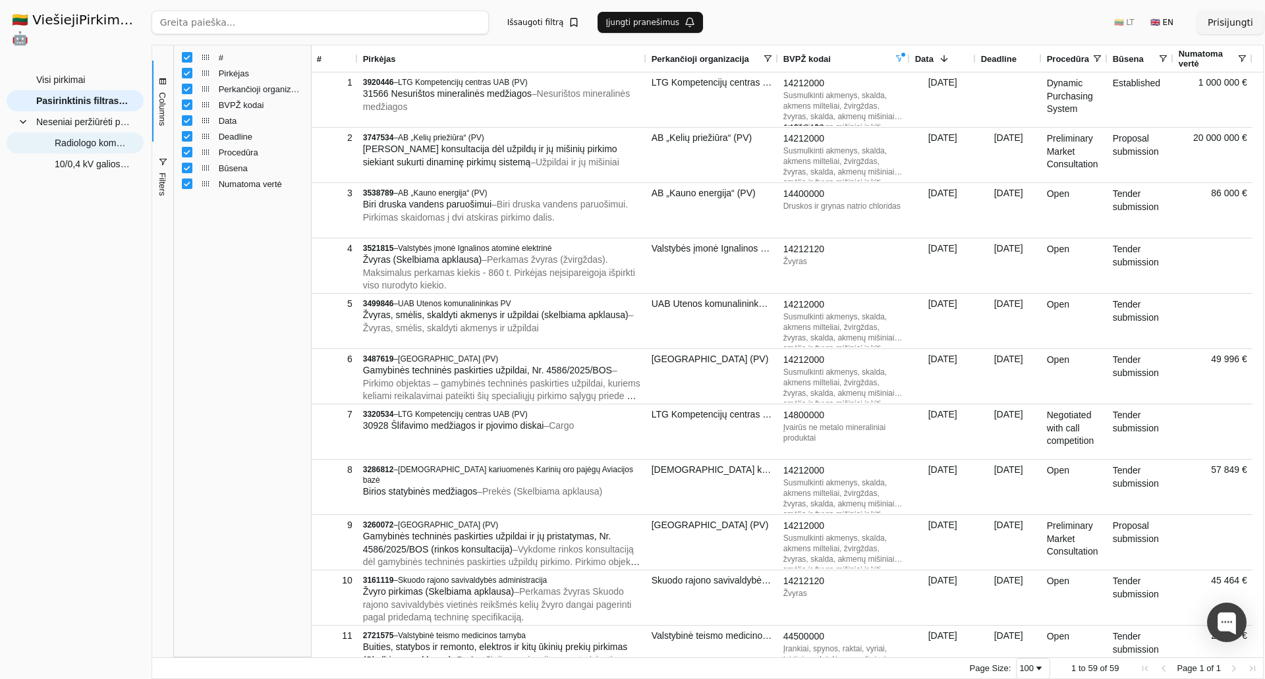
click at [81, 133] on span "Radiologo kompiuterinė darbo vieta (Atviras konkuras)" at bounding box center [93, 143] width 76 height 20
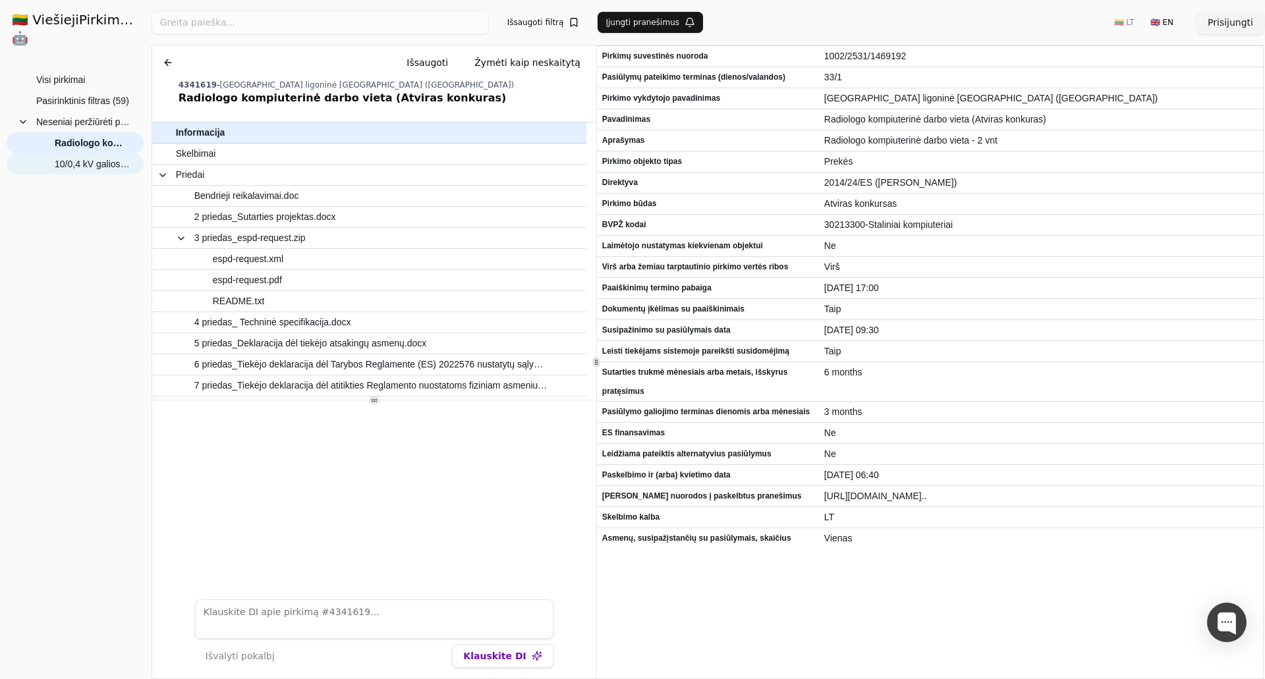
click at [85, 154] on span "10/0,4 kV galios transformatoriai ir 10 kV srovės transformatoriai" at bounding box center [93, 164] width 76 height 20
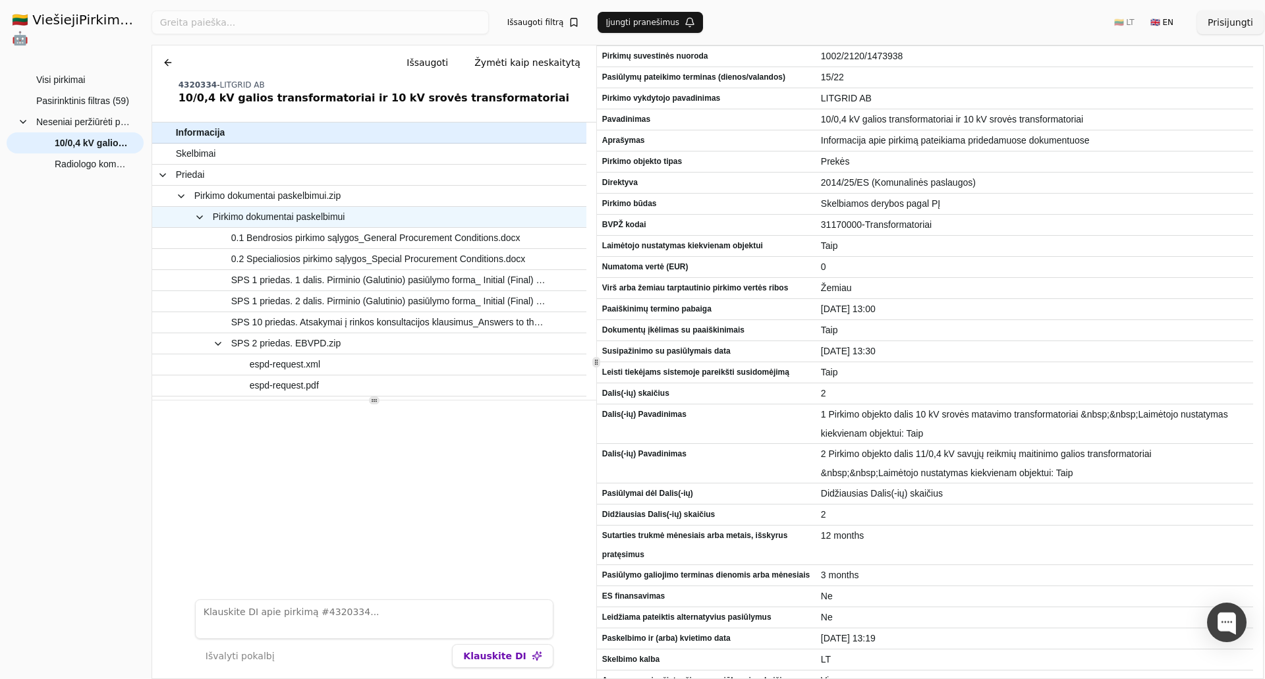
click at [304, 223] on span "Pirkimo dokumentai paskelbimui" at bounding box center [279, 216] width 132 height 19
click at [300, 242] on span "0.1 Bendrosios pirkimo sąlygos_General Procurement Conditions.docx" at bounding box center [375, 238] width 289 height 19
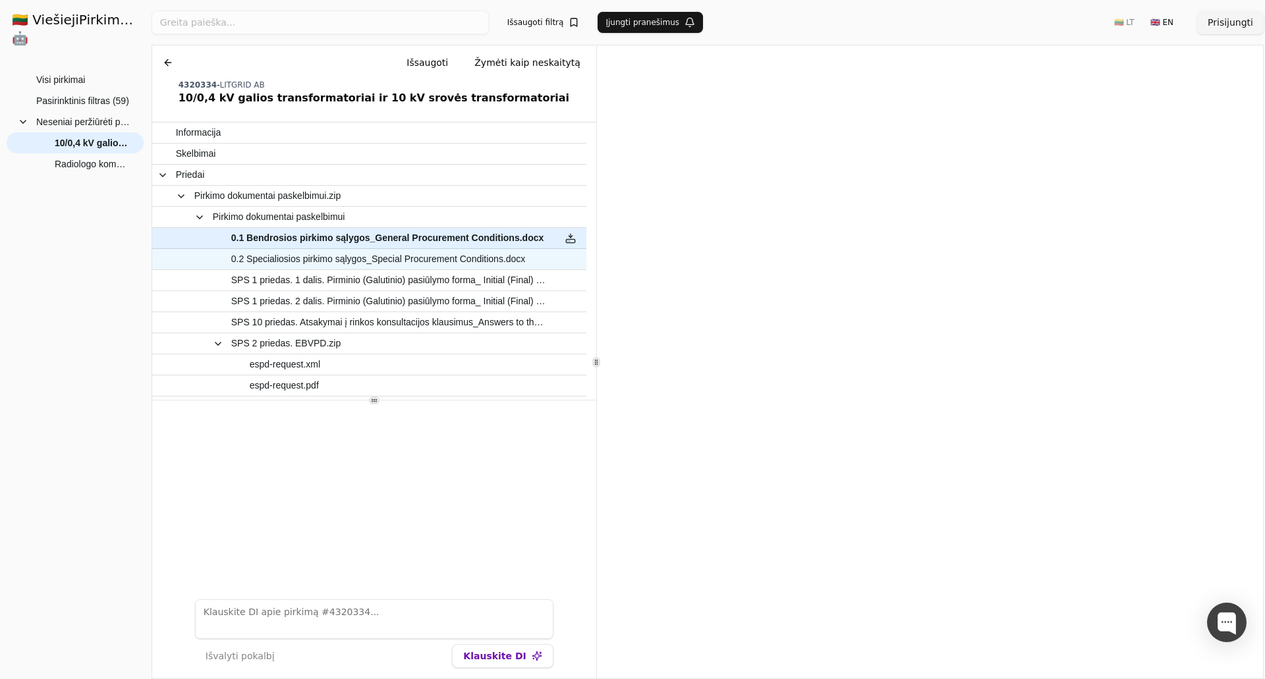
click at [373, 252] on span "0.2 Specialiosios pirkimo sąlygos_Special Procurement Conditions.docx" at bounding box center [378, 259] width 294 height 19
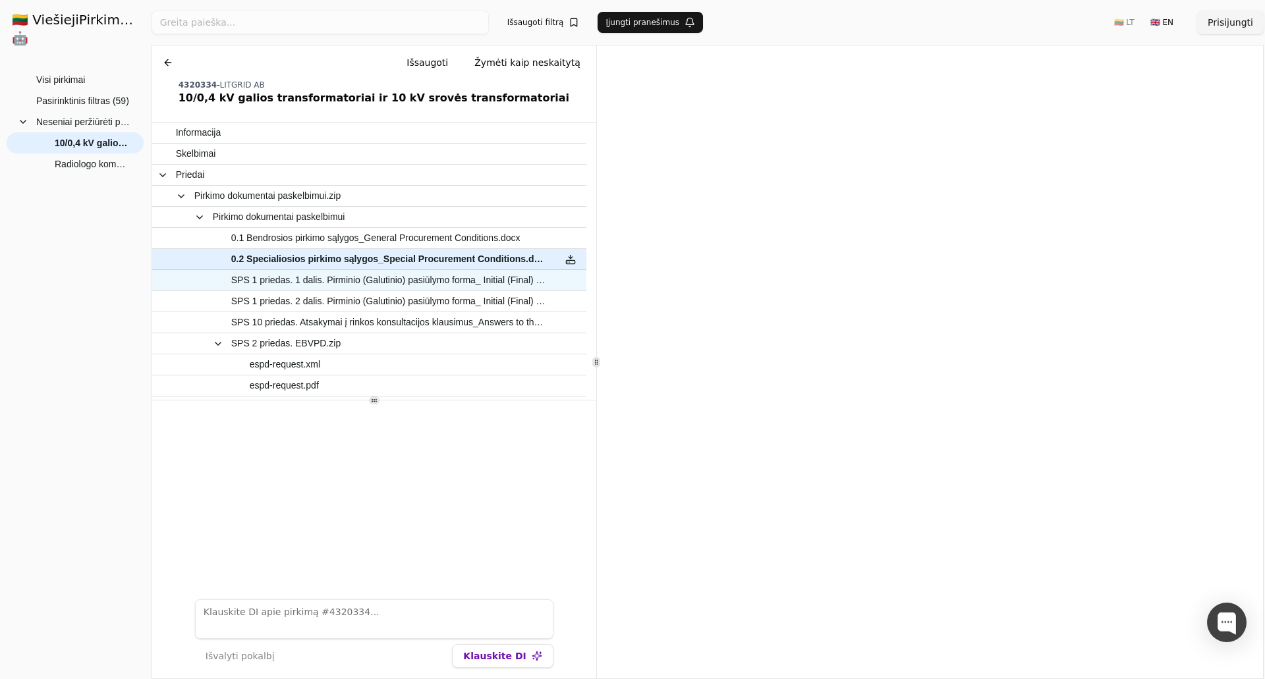
click at [427, 280] on span "SPS 1 priedas. 1 dalis. Pirminio (Galutinio) pasiūlymo forma_ Initial (Final) T…" at bounding box center [389, 280] width 316 height 19
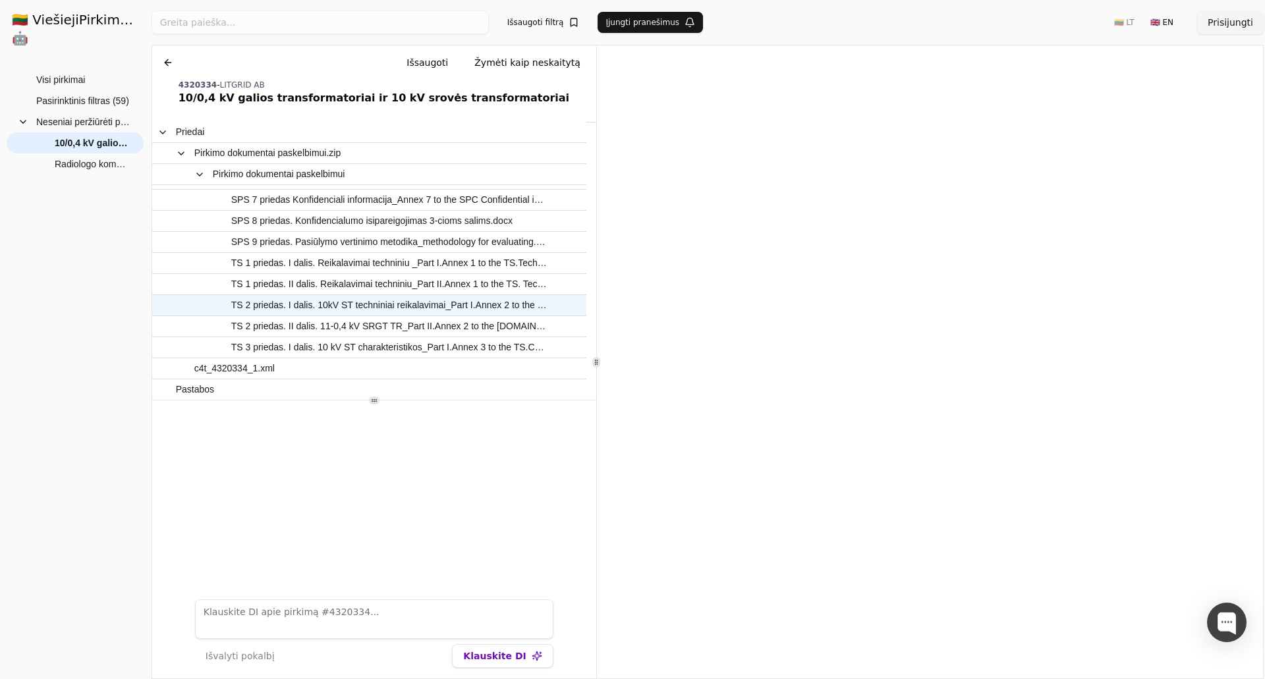
scroll to position [334, 0]
click at [341, 341] on span "TS 3 priedas. I dalis. 10 kV ST charakteristikos_Part I.Annex 3 to the TS.Chara…" at bounding box center [389, 346] width 316 height 19
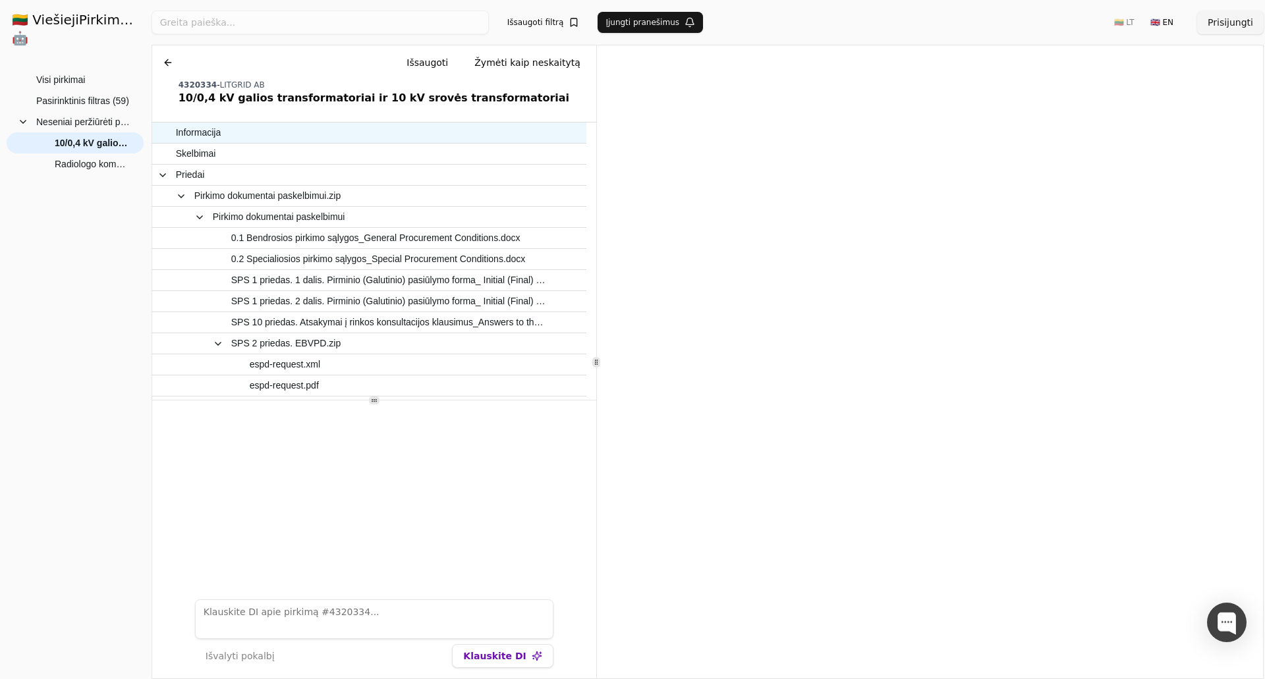
click at [262, 139] on span "Informacija" at bounding box center [362, 132] width 373 height 19
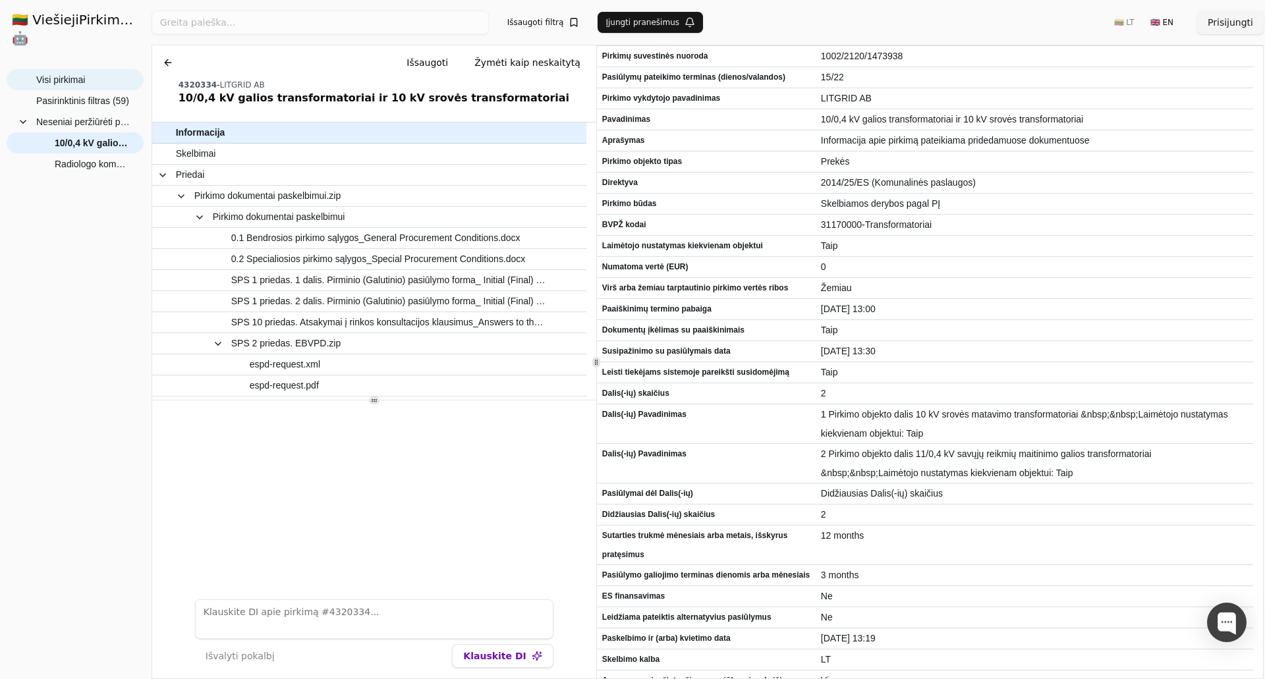
click at [83, 70] on span "Visi pirkimai" at bounding box center [60, 80] width 49 height 20
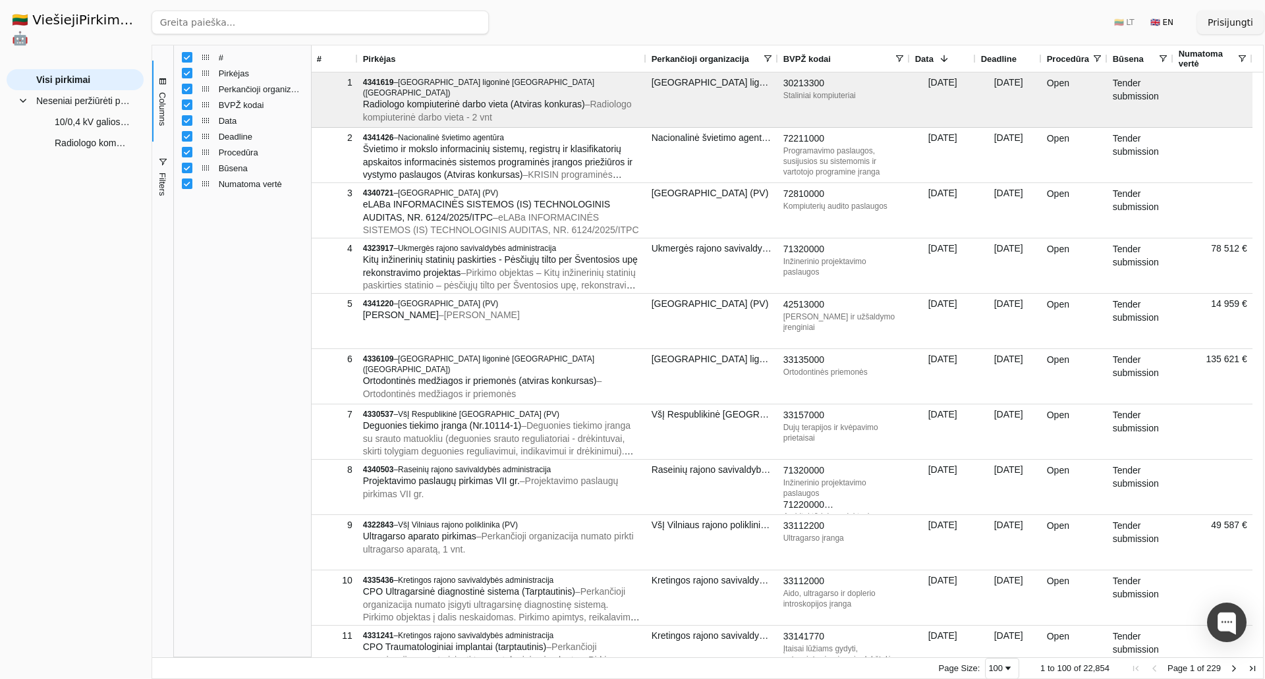
click at [163, 176] on span "Filters" at bounding box center [162, 184] width 10 height 23
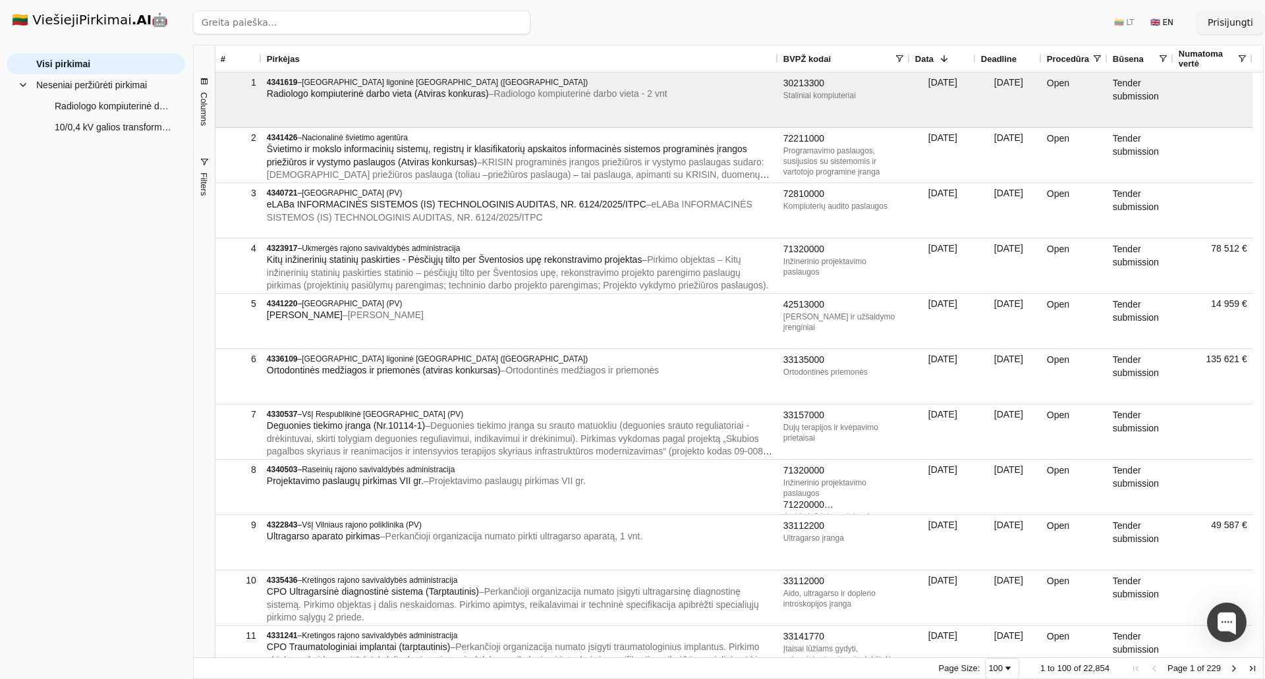
click at [1097, 57] on span at bounding box center [1096, 58] width 11 height 11
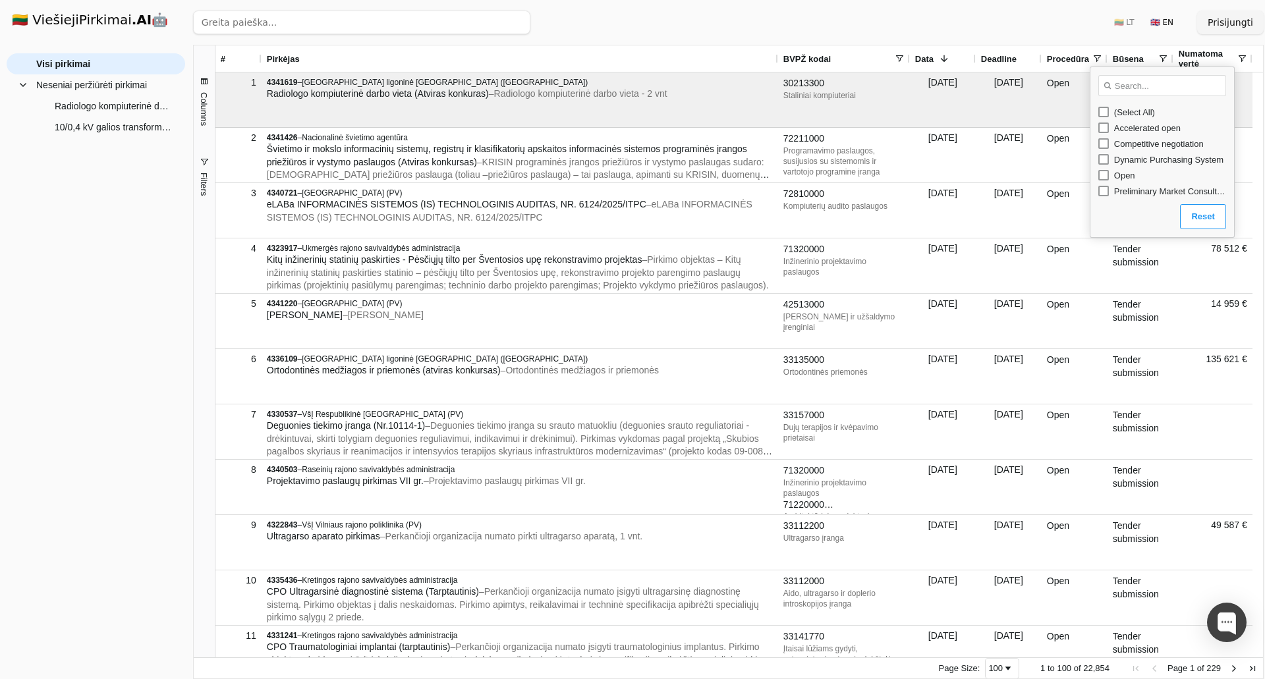
click at [898, 55] on span at bounding box center [899, 58] width 11 height 11
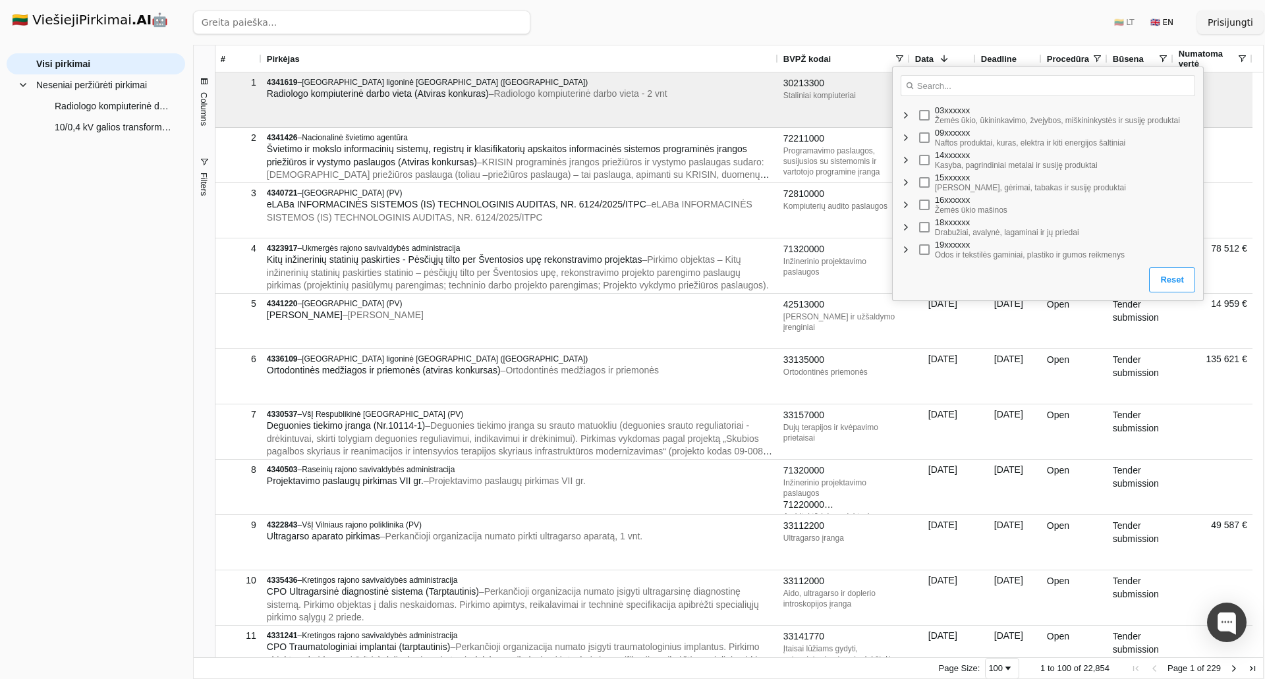
drag, startPoint x: 1023, startPoint y: 155, endPoint x: 1203, endPoint y: 166, distance: 180.1
click at [1203, 166] on div "Loading... No matches. 03xxxxxx Žemės ūkio, ūkininkavimo, žvejybos, miškininkys…" at bounding box center [1048, 184] width 312 height 234
click at [199, 171] on button "Filters" at bounding box center [204, 176] width 21 height 70
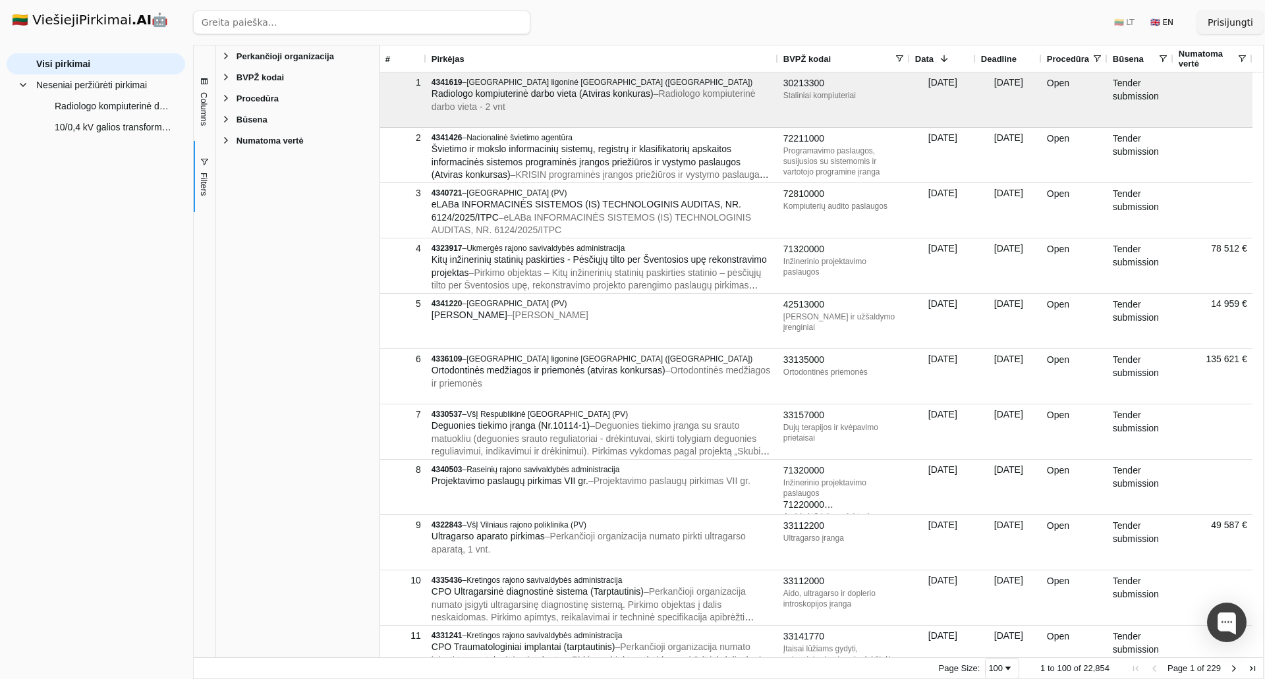
click at [249, 80] on span "BVPŽ kodai" at bounding box center [259, 77] width 47 height 10
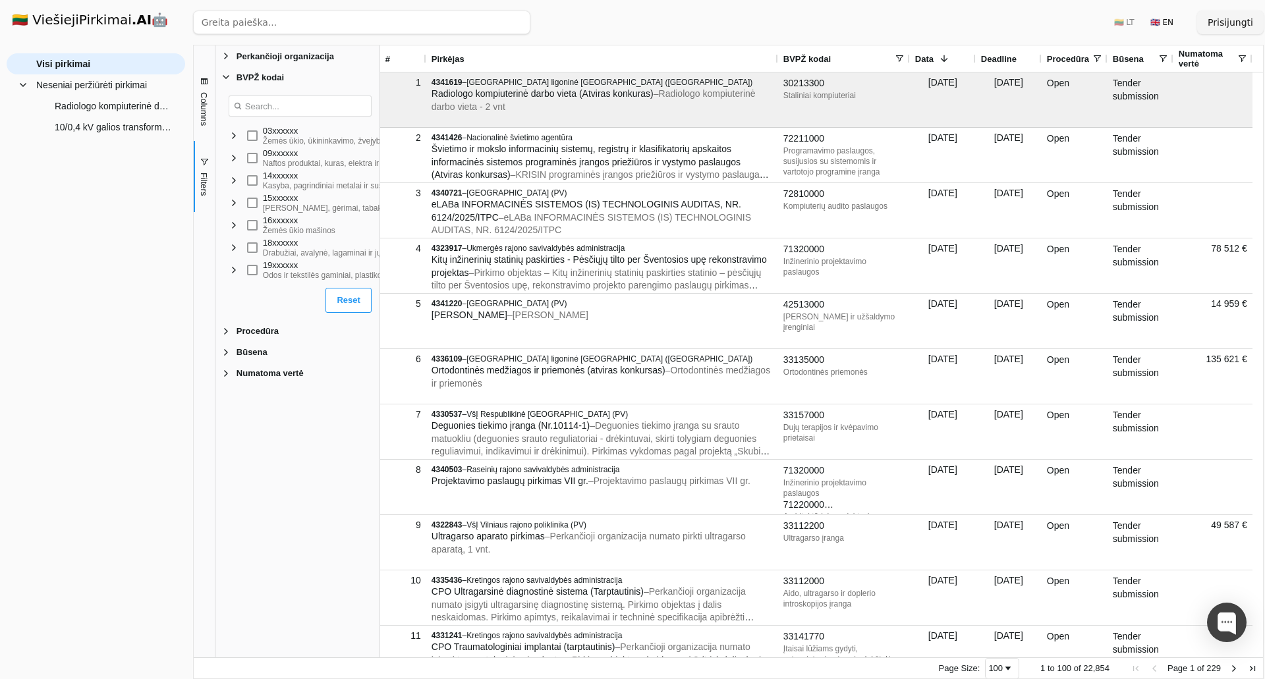
click at [237, 138] on span "Filter List" at bounding box center [234, 135] width 11 height 11
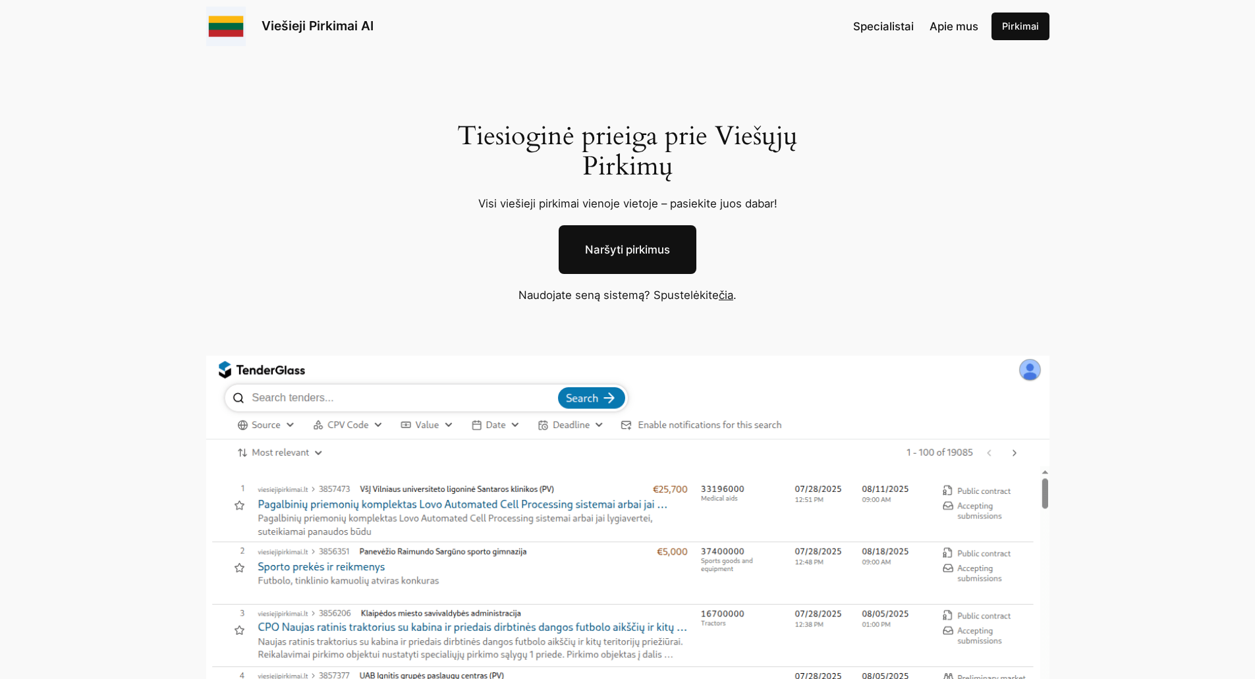
click at [727, 297] on link "čia" at bounding box center [726, 294] width 14 height 13
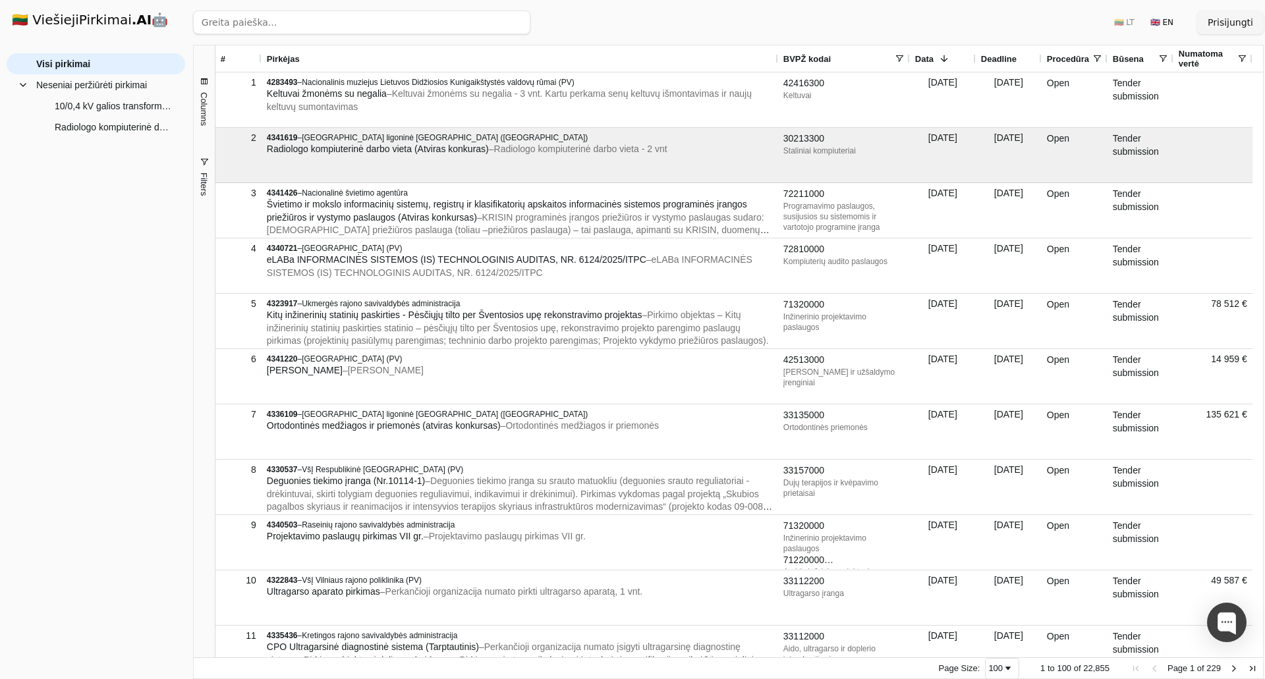
click at [204, 101] on span "Columns" at bounding box center [204, 109] width 10 height 34
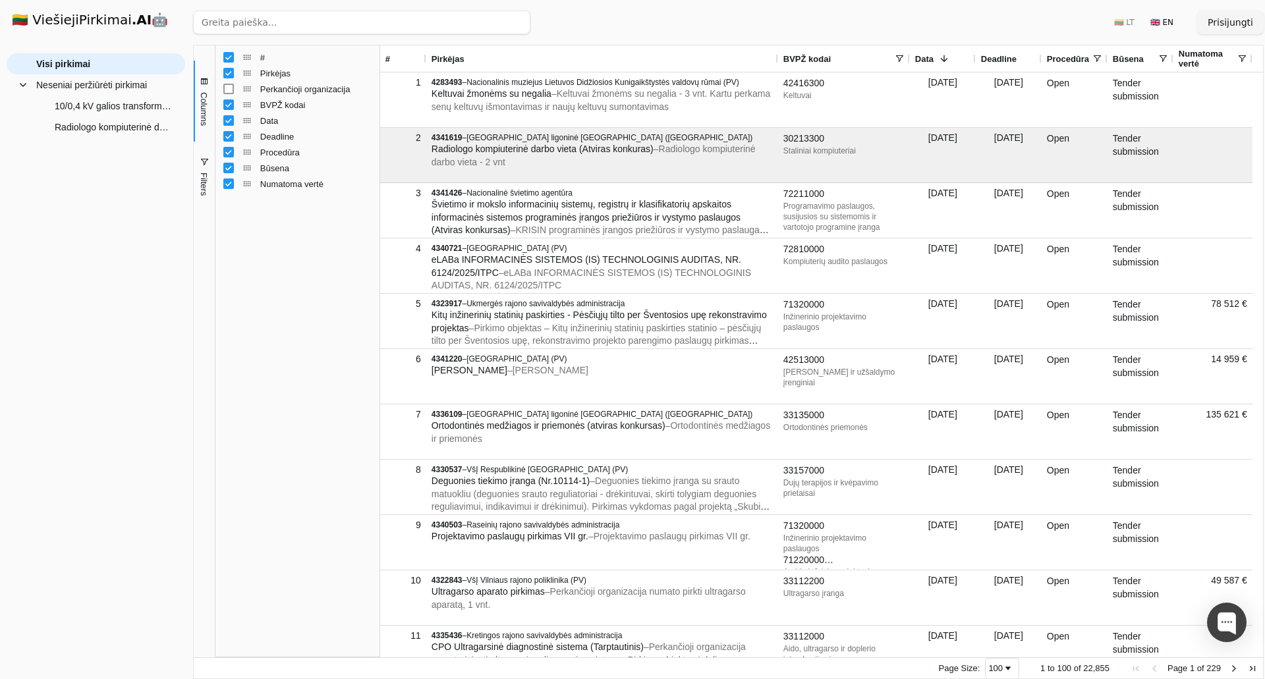
click at [208, 113] on span "Columns" at bounding box center [204, 109] width 10 height 34
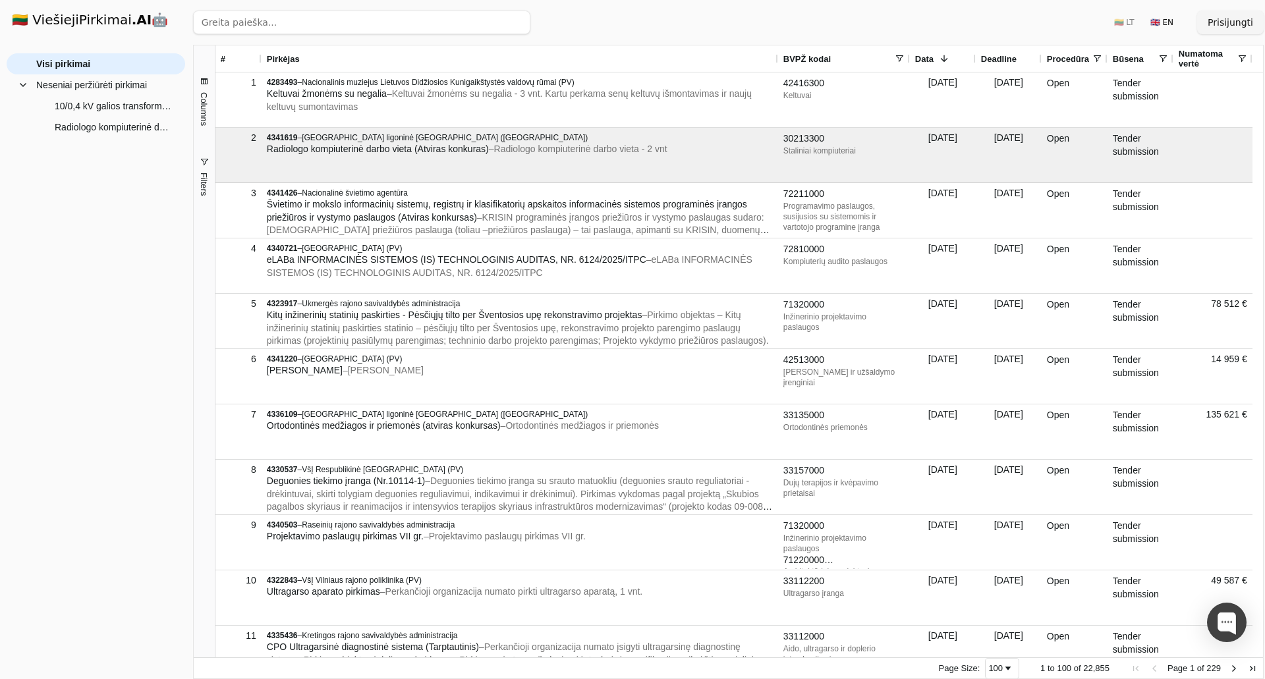
click at [205, 157] on span "button" at bounding box center [204, 162] width 11 height 11
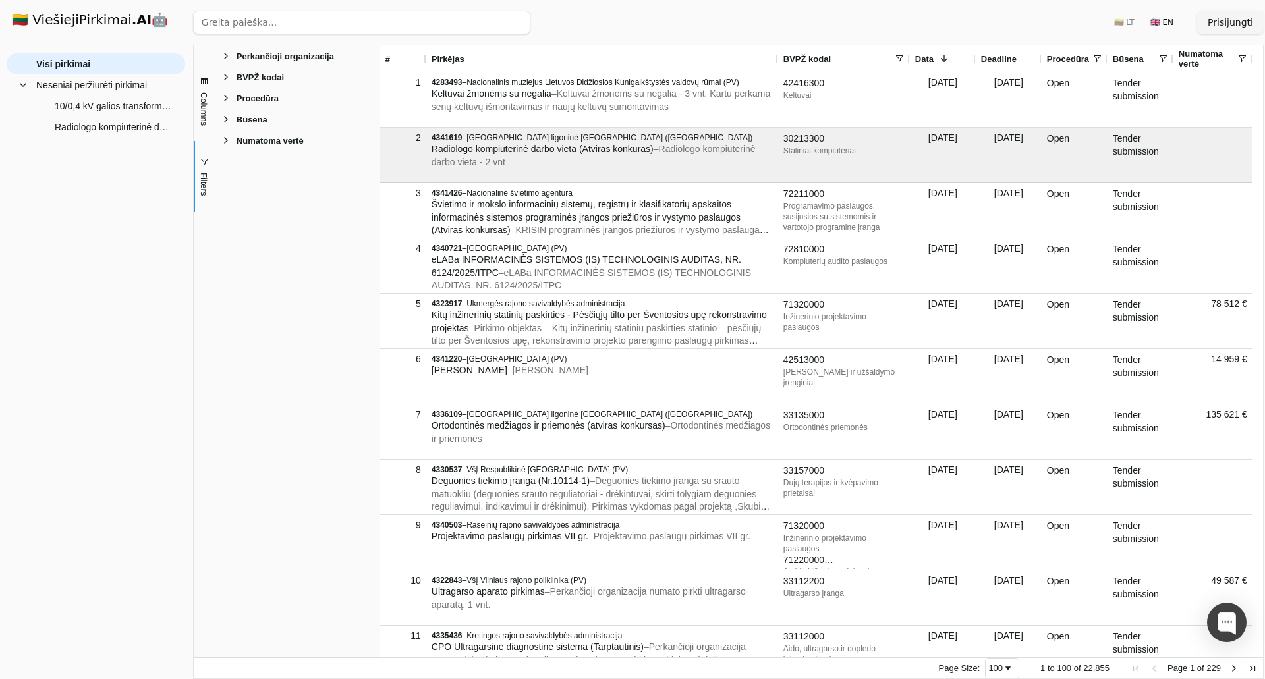
click at [228, 53] on span "Filter List 5 Filters" at bounding box center [226, 56] width 11 height 11
